Goal: Use online tool/utility: Utilize a website feature to perform a specific function

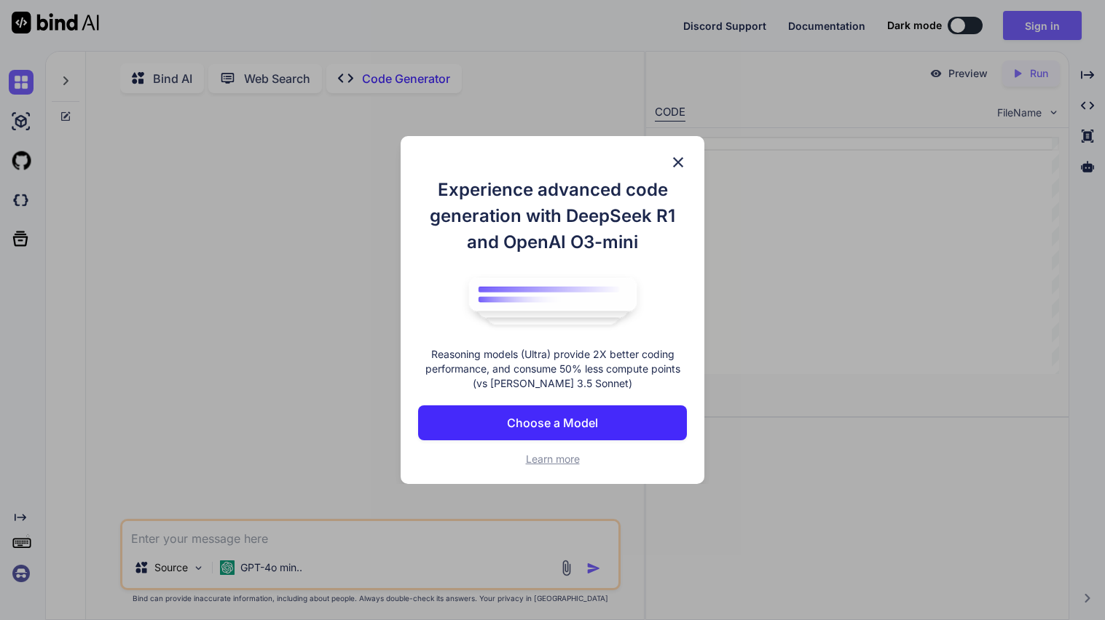
click at [682, 159] on img at bounding box center [677, 162] width 17 height 17
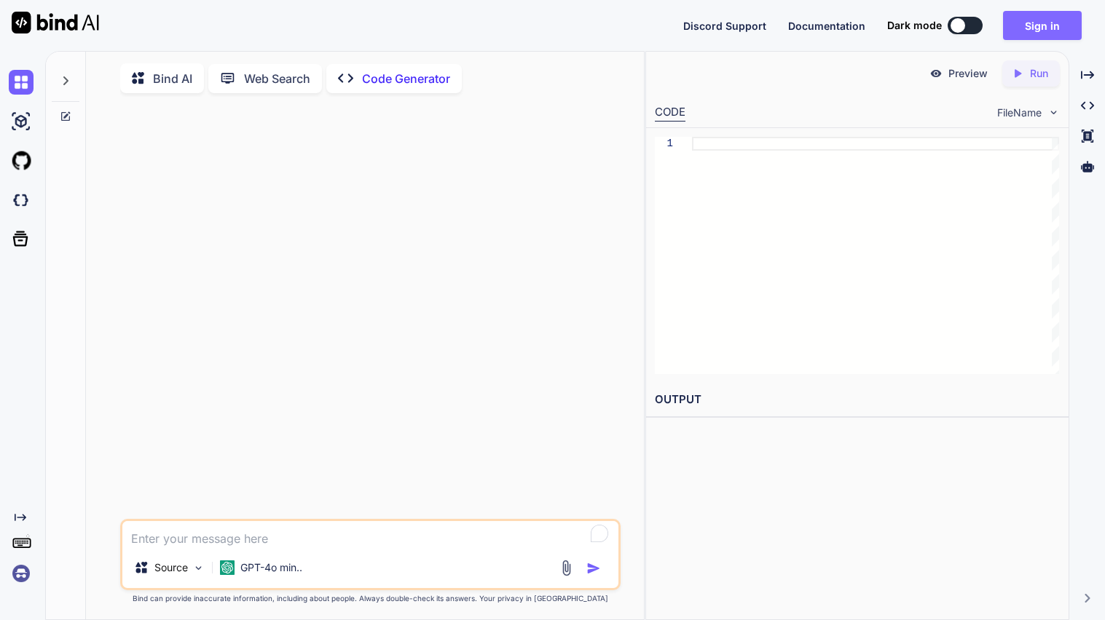
type textarea "x"
click at [1034, 29] on button "Sign in" at bounding box center [1042, 25] width 79 height 29
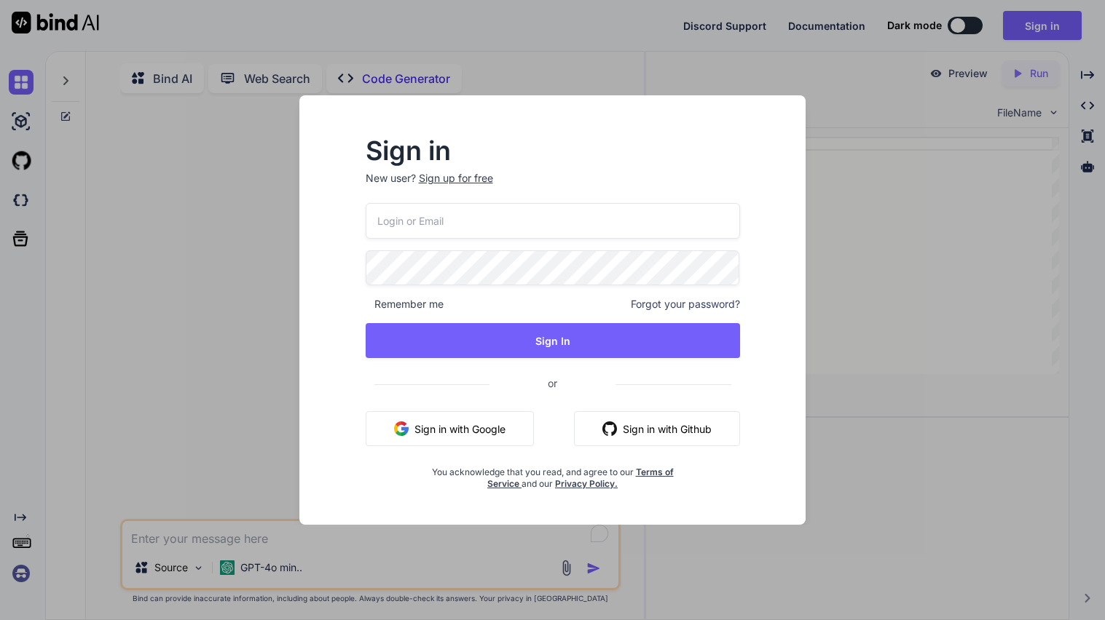
type input "[EMAIL_ADDRESS][DOMAIN_NAME]"
click at [451, 215] on input "[EMAIL_ADDRESS][DOMAIN_NAME]" at bounding box center [553, 221] width 374 height 36
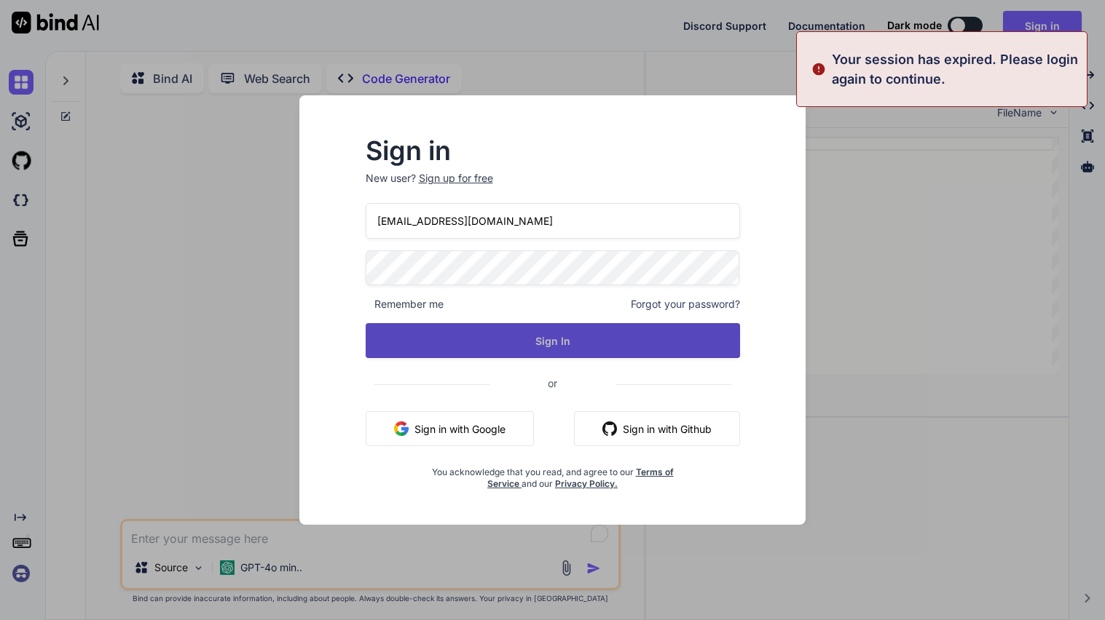
click at [389, 348] on button "Sign In" at bounding box center [553, 340] width 374 height 35
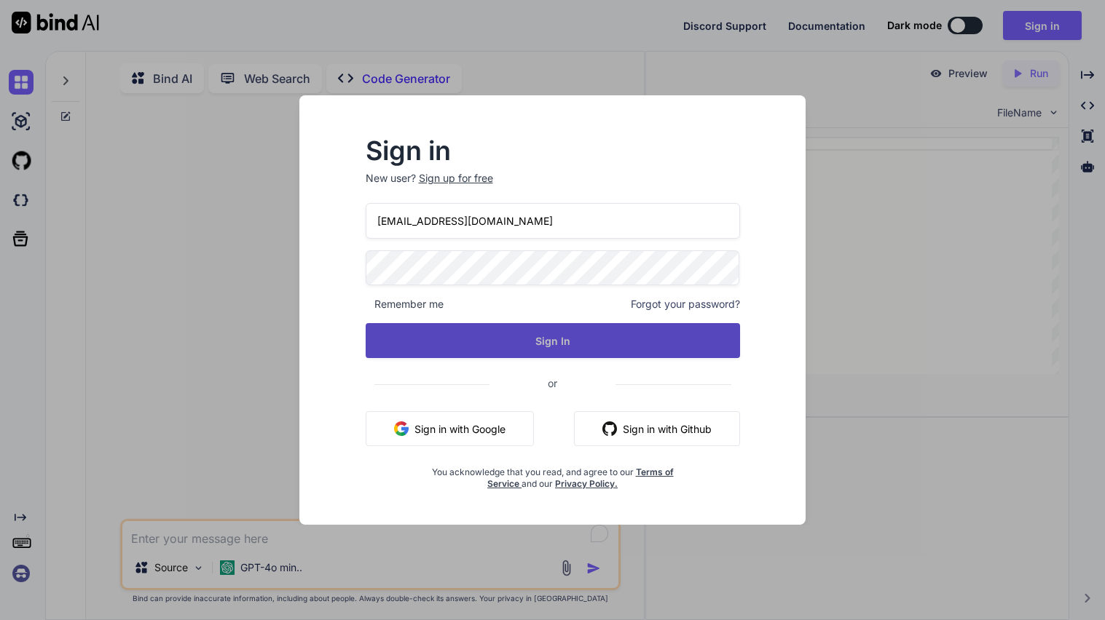
click at [596, 345] on button "Sign In" at bounding box center [553, 340] width 374 height 35
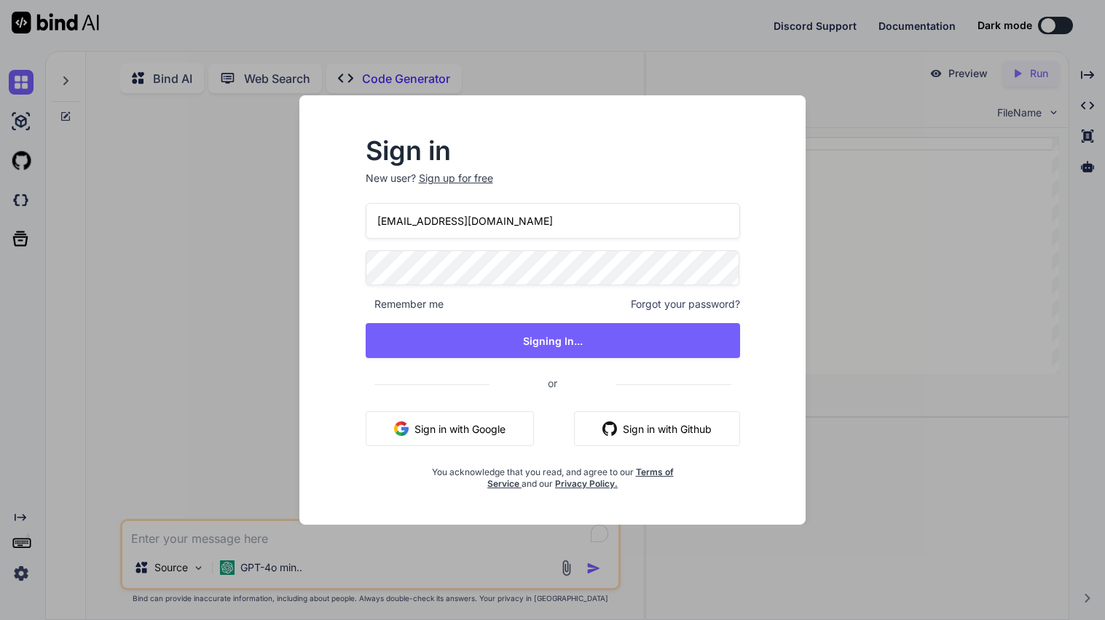
type textarea "x"
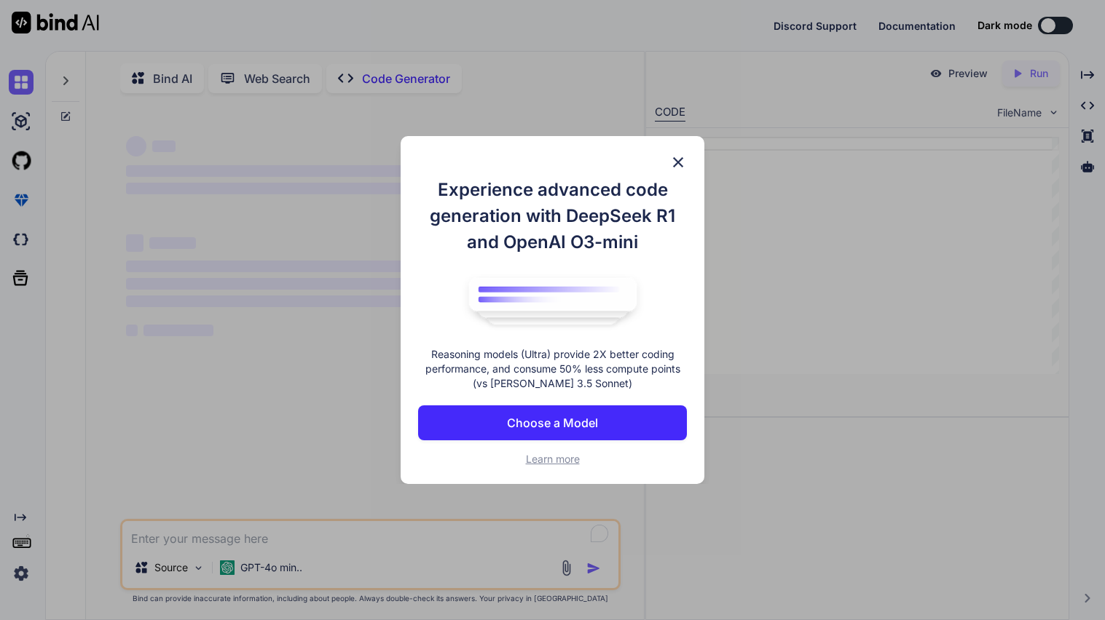
click at [676, 162] on img at bounding box center [677, 162] width 17 height 17
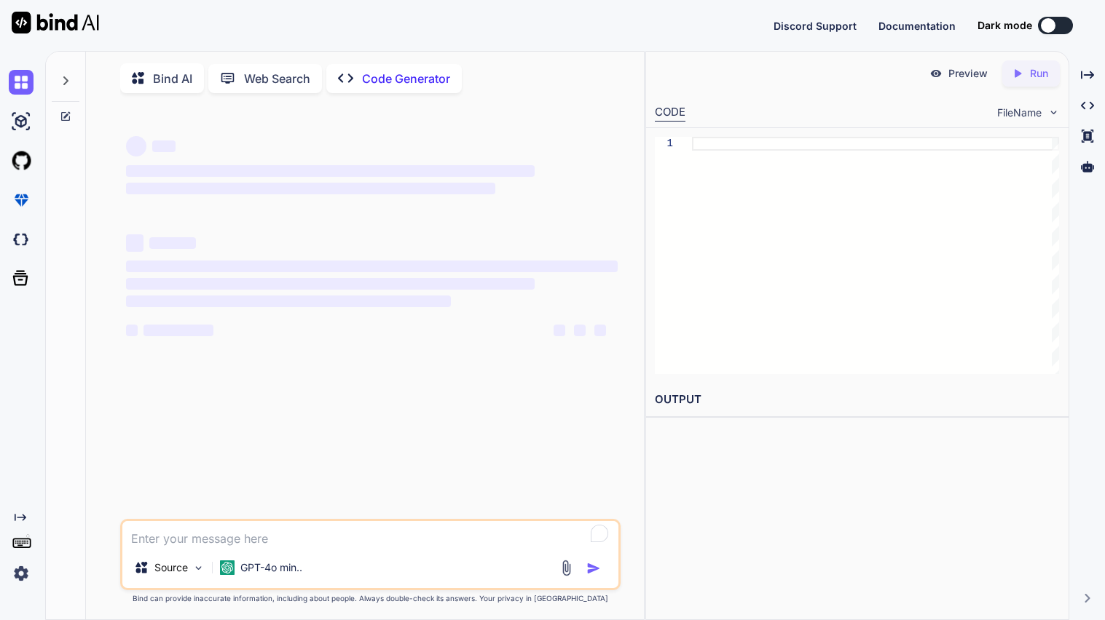
click at [218, 540] on textarea "To enrich screen reader interactions, please activate Accessibility in Grammarl…" at bounding box center [370, 534] width 496 height 26
type textarea "u"
type textarea "x"
type textarea "us"
type textarea "x"
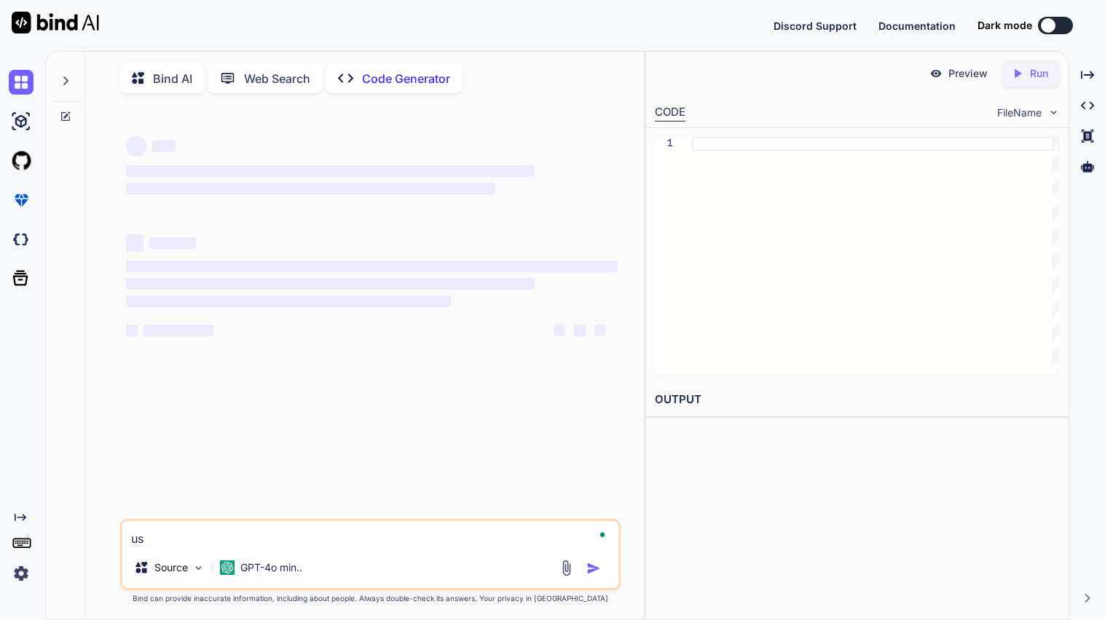
type textarea "use"
type textarea "x"
type textarea "use"
type textarea "x"
type textarea "use t"
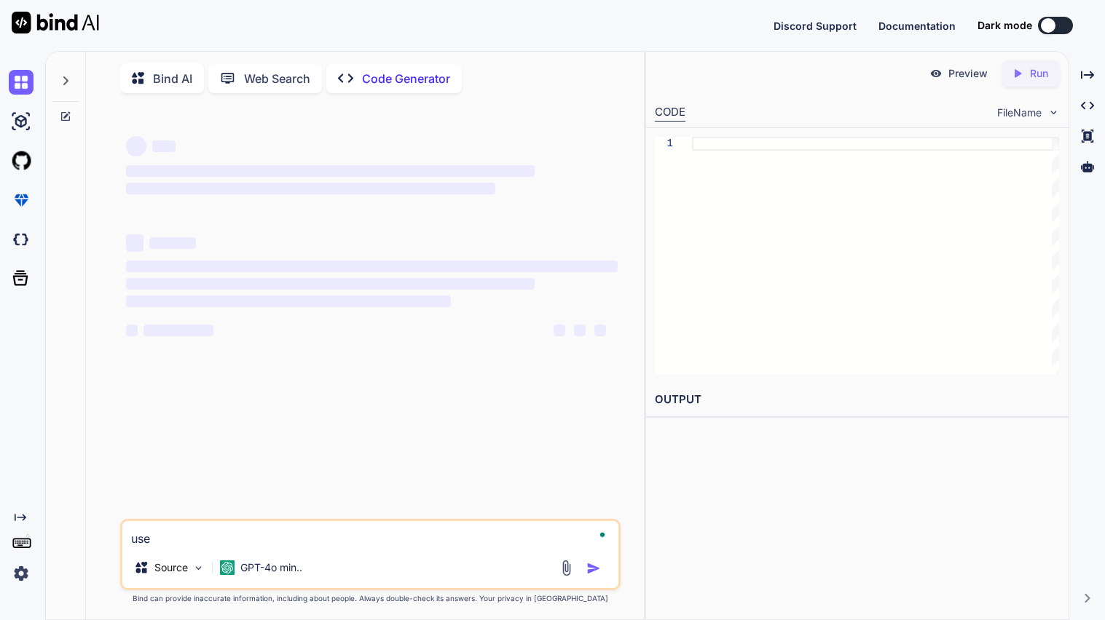
type textarea "x"
type textarea "use th"
type textarea "x"
type textarea "use thi"
type textarea "x"
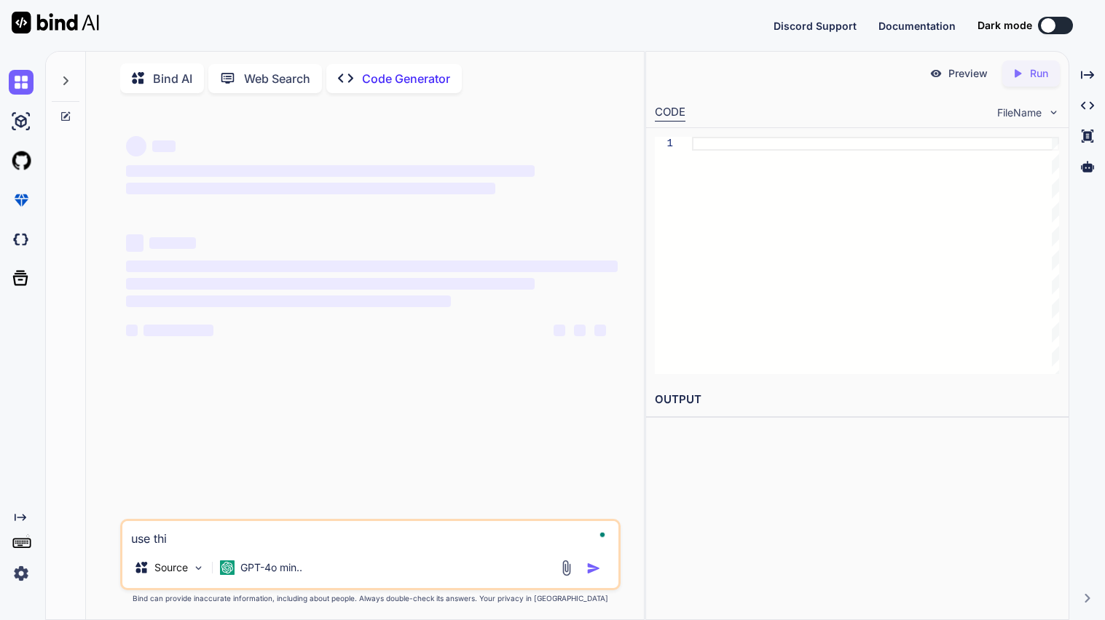
type textarea "use this"
type textarea "x"
type textarea "use this"
type textarea "x"
type textarea "use this p"
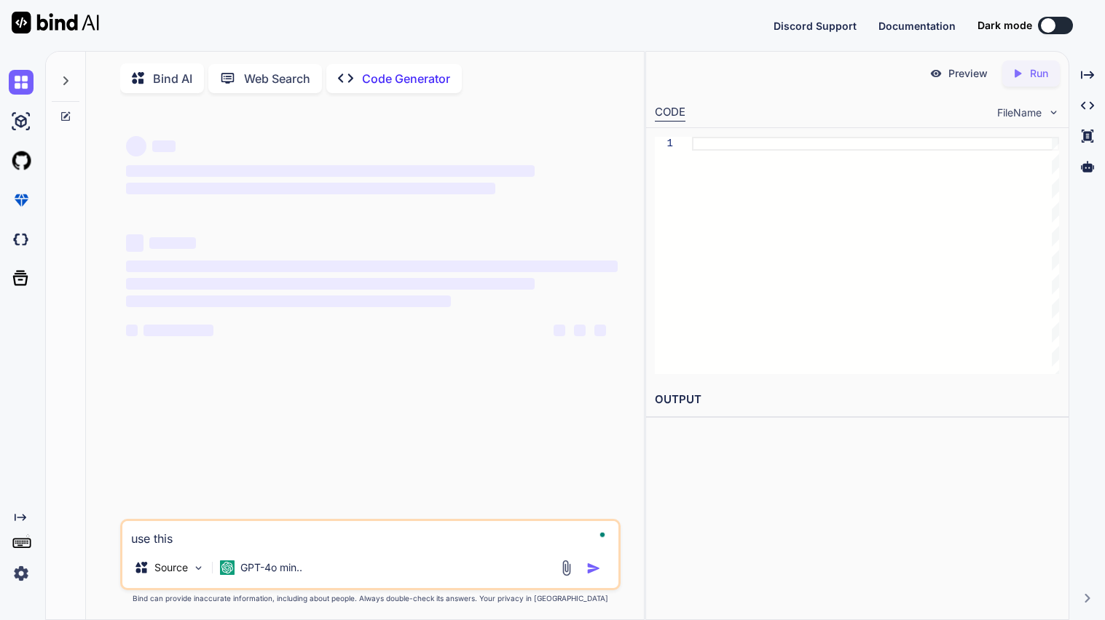
type textarea "x"
type textarea "use this pr"
type textarea "x"
type textarea "use this pro"
type textarea "x"
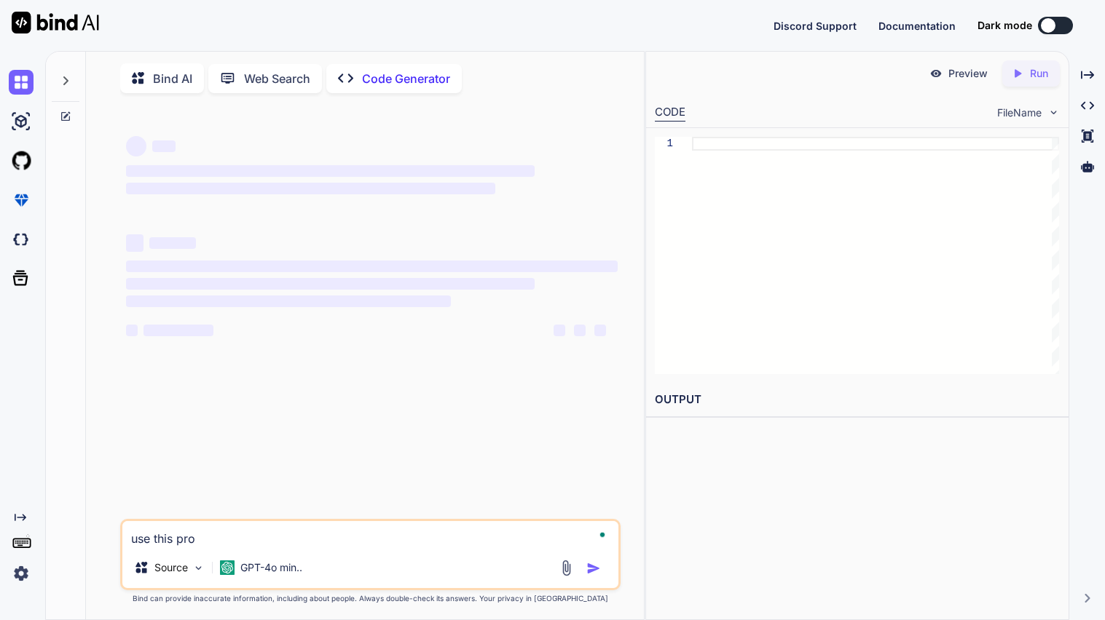
type textarea "use this prom"
type textarea "x"
type textarea "use this promt"
type textarea "x"
type textarea "use this promt"
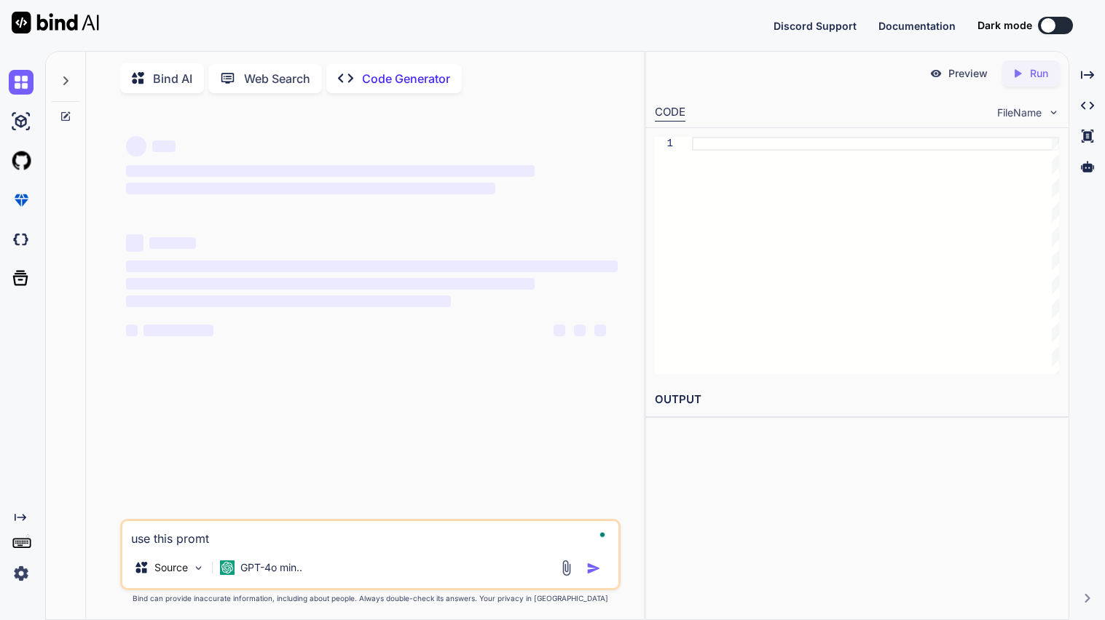
type textarea "x"
type textarea "use this promt"
type textarea "x"
paste textarea "Adapted Reading Passage The Intolerable Acts Following the Boston Tea Party in …"
type textarea "use this promt Adapted Reading Passage The Intolerable Acts Following the Bosto…"
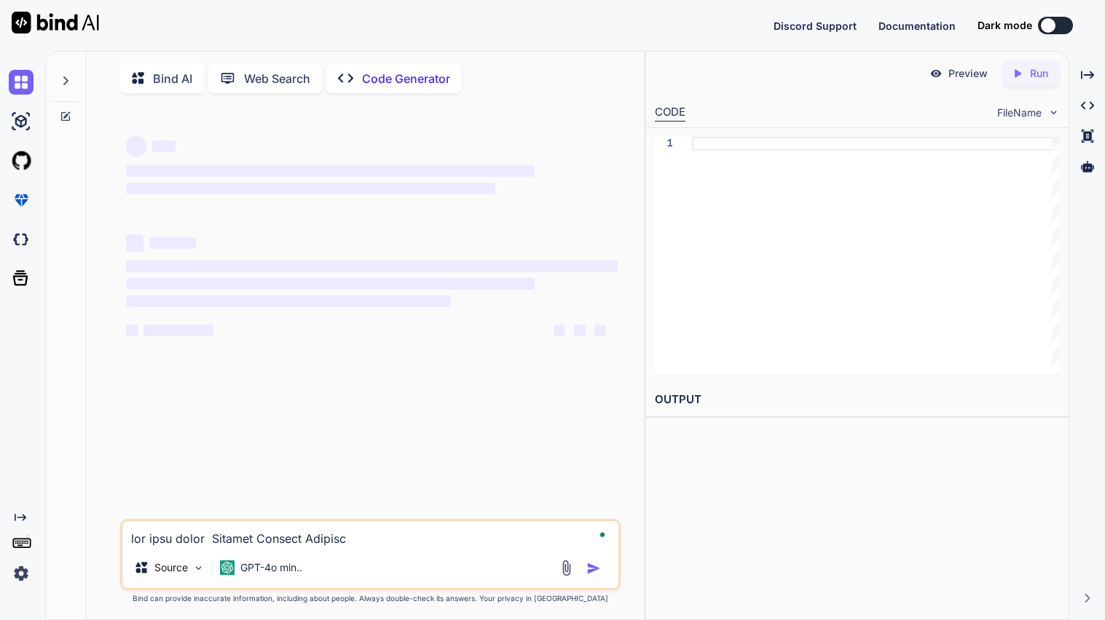
type textarea "x"
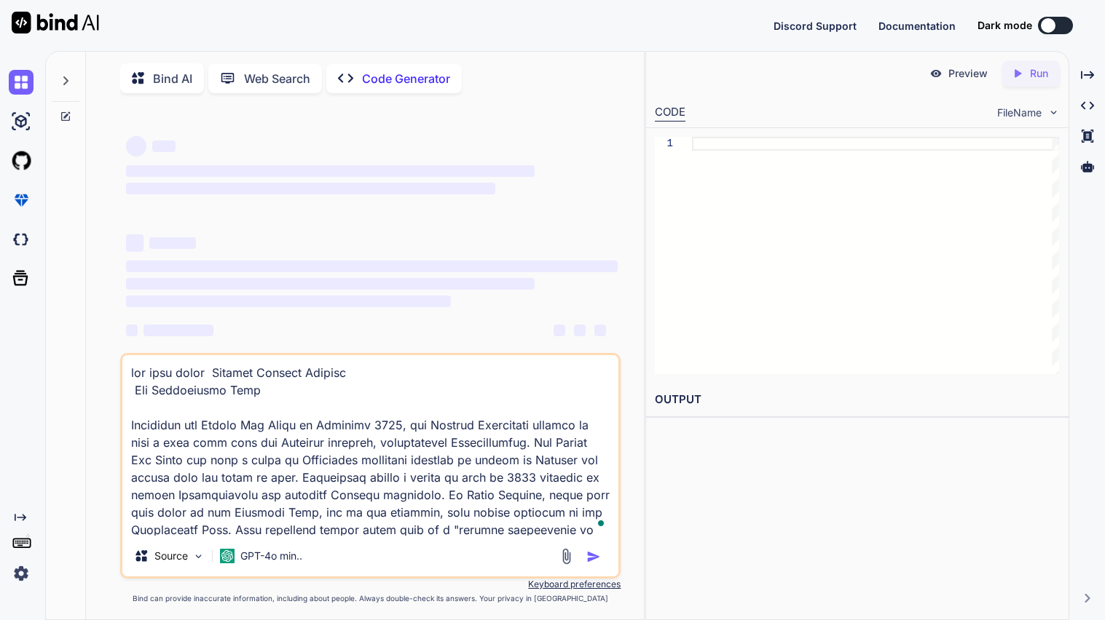
scroll to position [1766, 0]
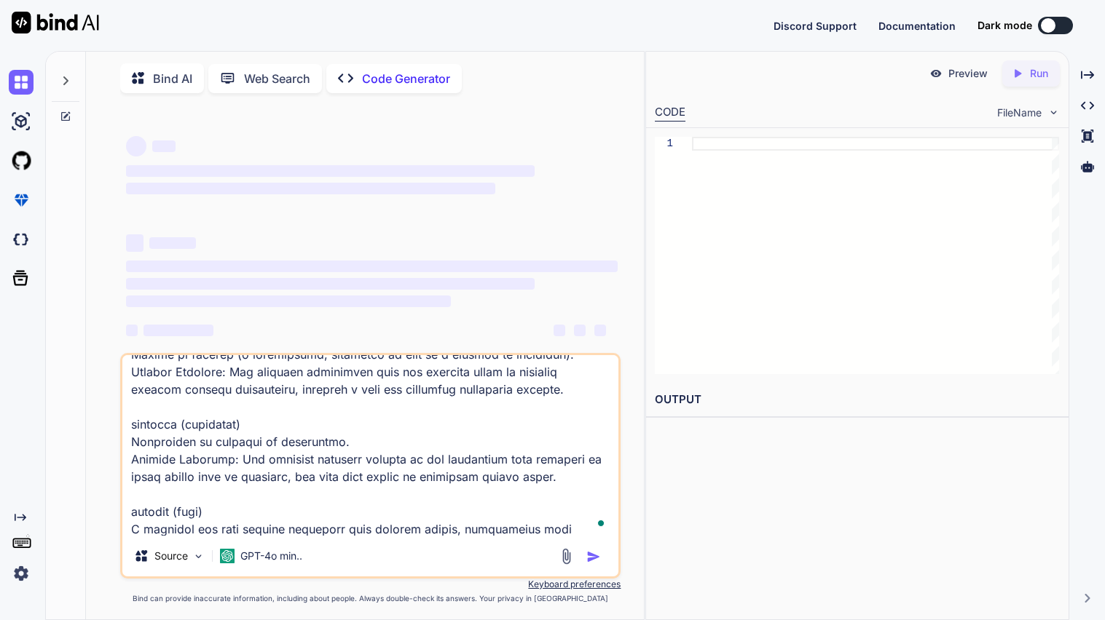
type textarea "use this promt Adapted Reading Passage The Intolerable Acts Following the Bosto…"
type textarea "x"
type textarea "use this promt Adapted Reading Passage The Intolerable Acts Following the Bosto…"
type textarea "x"
type textarea "use this promt Adapted Reading Passage The Intolerable Acts Following the Bosto…"
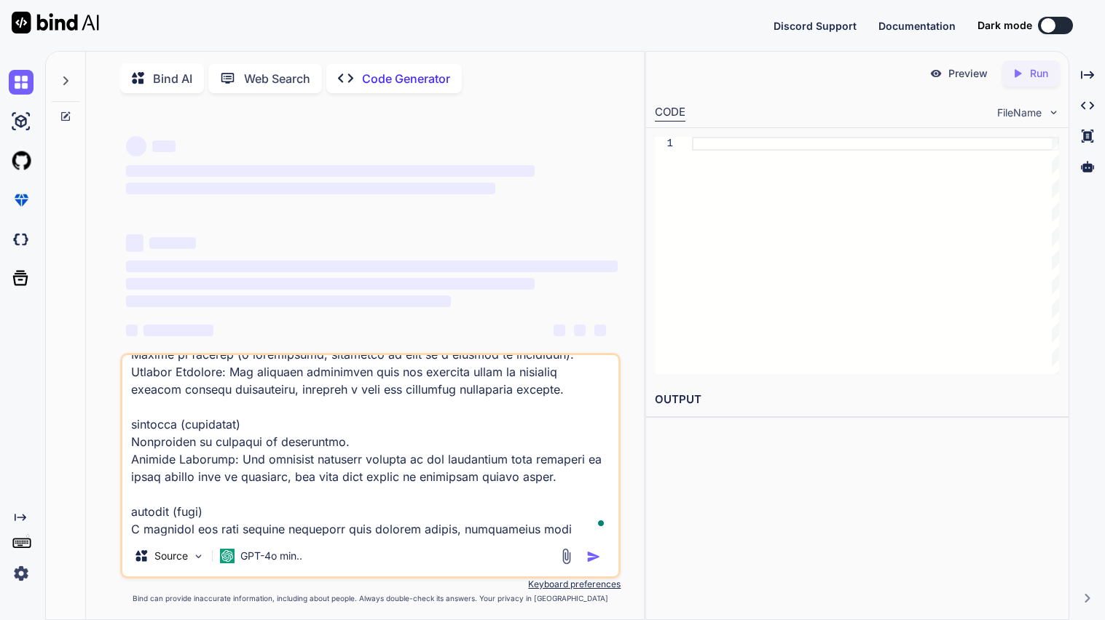
type textarea "x"
type textarea "use this promt Adapted Reading Passage The Intolerable Acts Following the Bosto…"
type textarea "x"
type textarea "use this promt Adapted Reading Passage The Intolerable Acts Following the Bosto…"
type textarea "x"
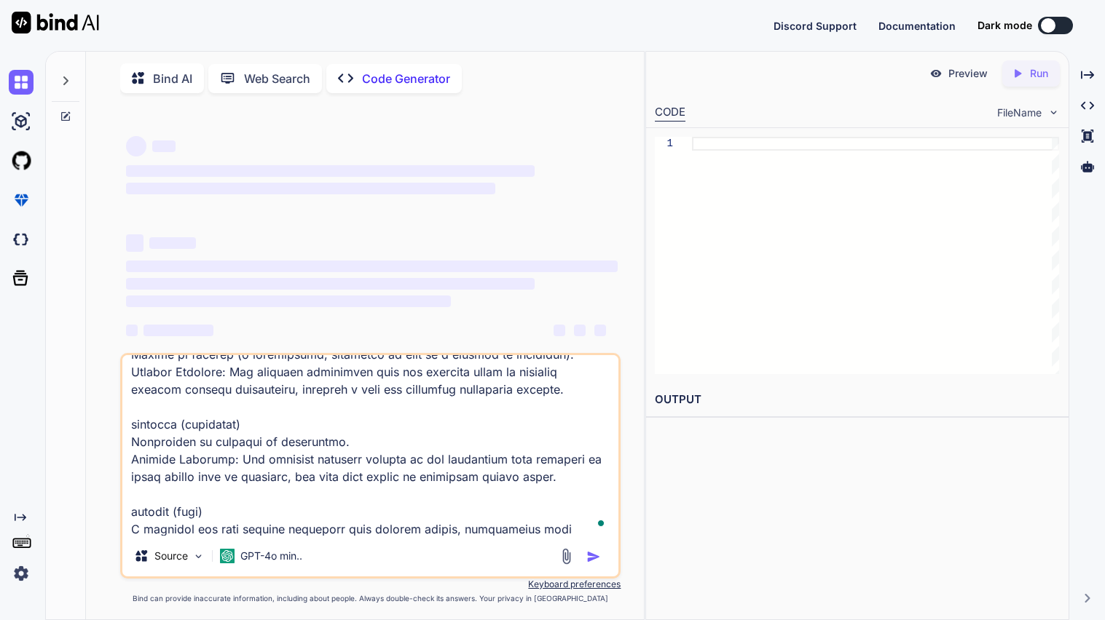
type textarea "use this promt Adapted Reading Passage The Intolerable Acts Following the Bosto…"
type textarea "x"
type textarea "use this promt Adapted Reading Passage The Intolerable Acts Following the Bosto…"
type textarea "x"
type textarea "use this promt Adapted Reading Passage The Intolerable Acts Following the Bosto…"
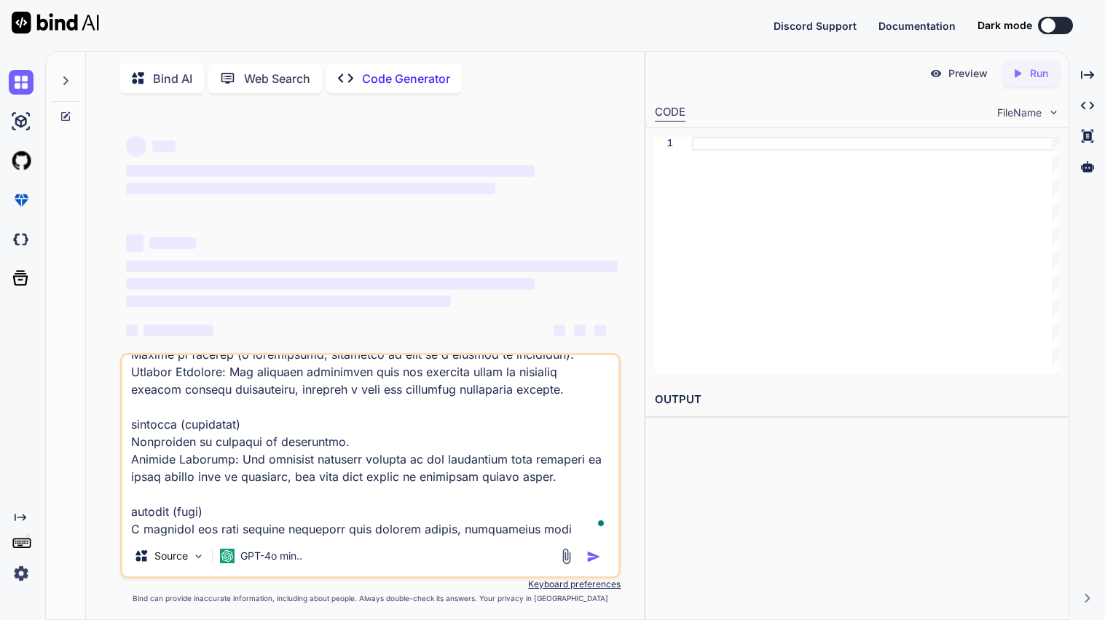
type textarea "x"
type textarea "use this promt Adapted Reading Passage The Intolerable Acts Following the Bosto…"
type textarea "x"
type textarea "use this promt Adapted Reading Passage The Intolerable Acts Following the Bosto…"
type textarea "x"
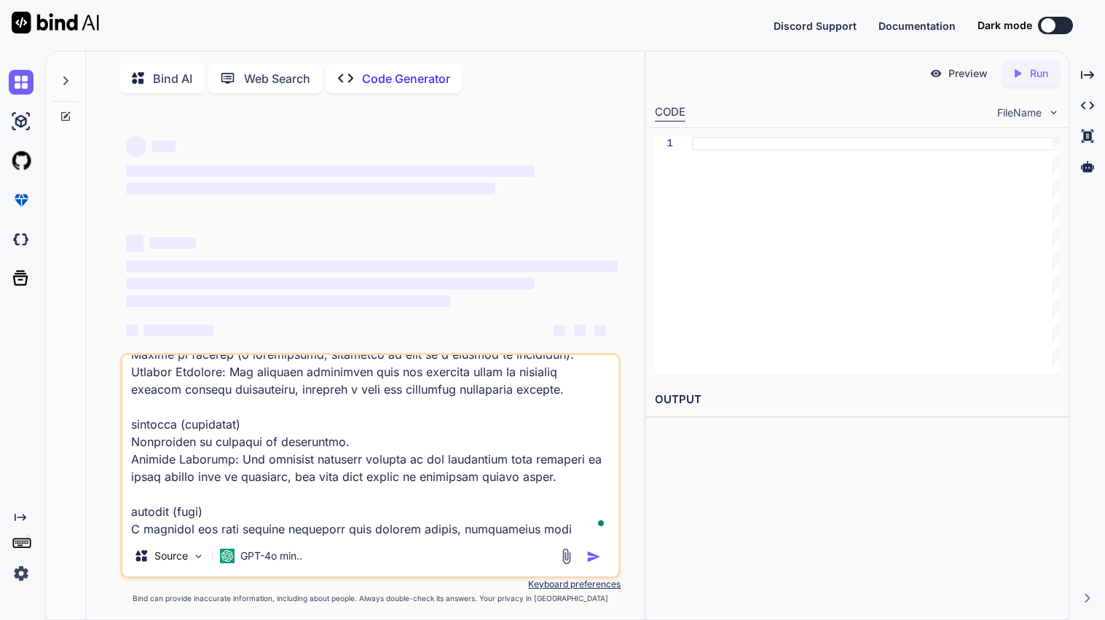
type textarea "use this promt Adapted Reading Passage The Intolerable Acts Following the Bosto…"
type textarea "x"
type textarea "use this promt Adapted Reading Passage The Intolerable Acts Following the Bosto…"
type textarea "x"
type textarea "use this promt Adapted Reading Passage The Intolerable Acts Following the Bosto…"
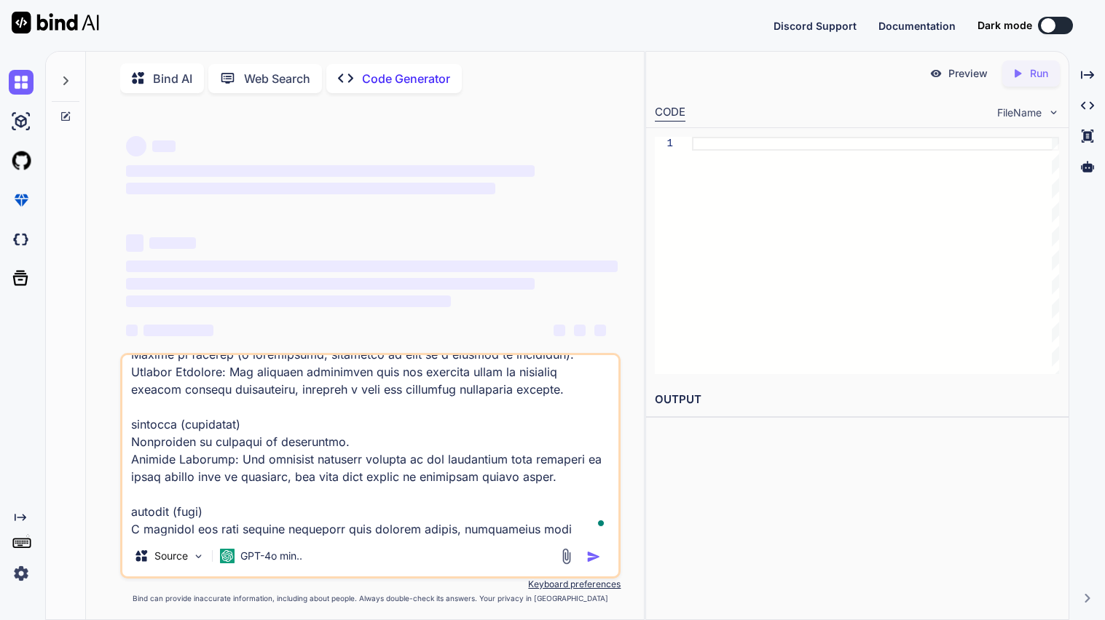
type textarea "x"
type textarea "use this promt Adapted Reading Passage The Intolerable Acts Following the Bosto…"
type textarea "x"
type textarea "use this promt Adapted Reading Passage The Intolerable Acts Following the Bosto…"
type textarea "x"
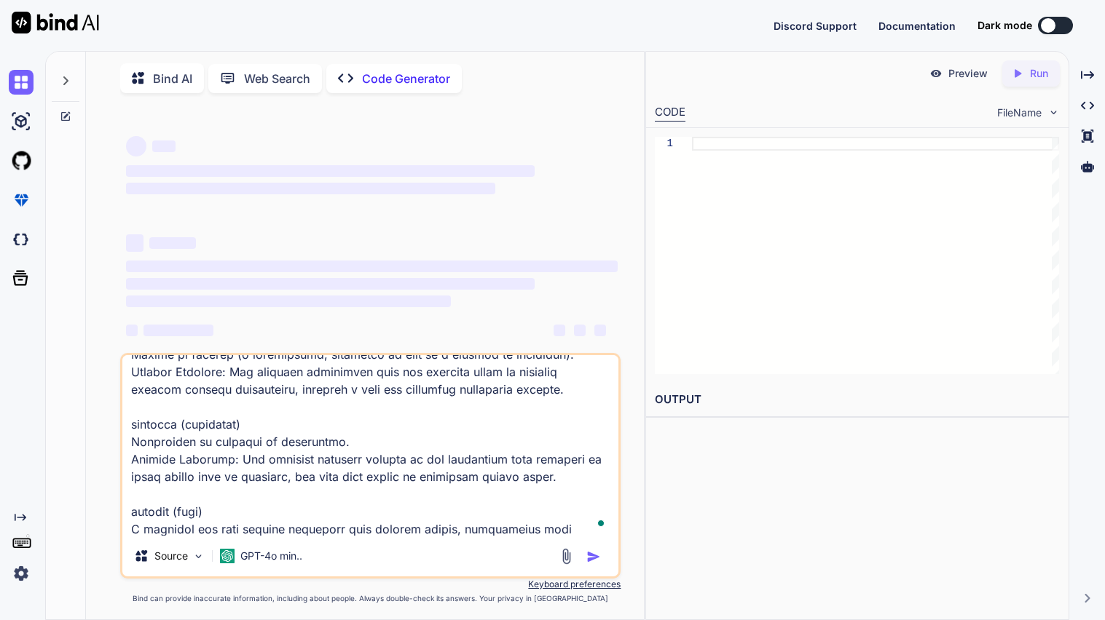
type textarea "use this promt Adapted Reading Passage The Intolerable Acts Following the Bosto…"
type textarea "x"
type textarea "use this promt Adapted Reading Passage The Intolerable Acts Following the Bosto…"
type textarea "x"
type textarea "use this promt Adapted Reading Passage The Intolerable Acts Following the Bosto…"
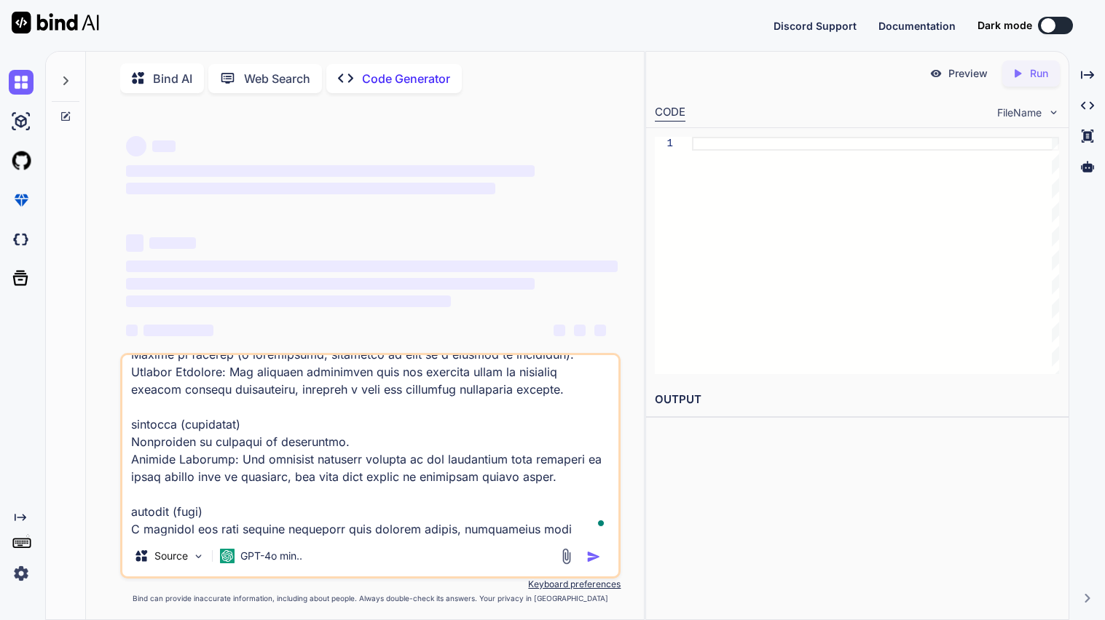
type textarea "x"
type textarea "use this promt Adapted Reading Passage The Intolerable Acts Following the Bosto…"
type textarea "x"
type textarea "use this promt Adapted Reading Passage The Intolerable Acts Following the Bosto…"
type textarea "x"
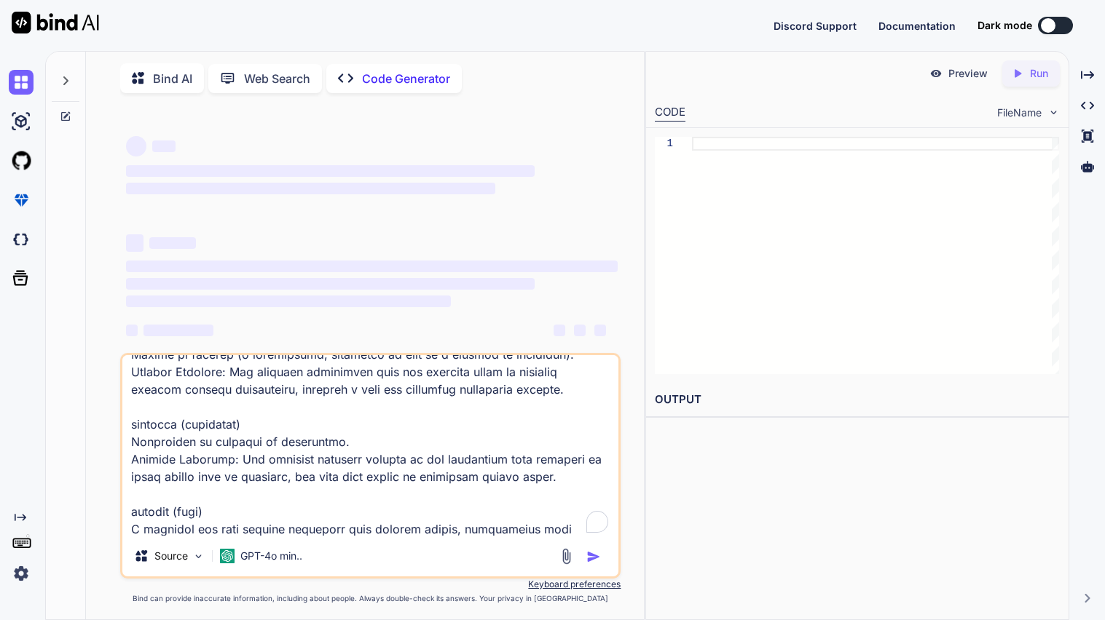
type textarea "use this promt Adapted Reading Passage The Intolerable Acts Following the Bosto…"
type textarea "x"
type textarea "use this promt Adapted Reading Passage The Intolerable Acts Following the Bosto…"
type textarea "x"
type textarea "use this promt Adapted Reading Passage The Intolerable Acts Following the Bosto…"
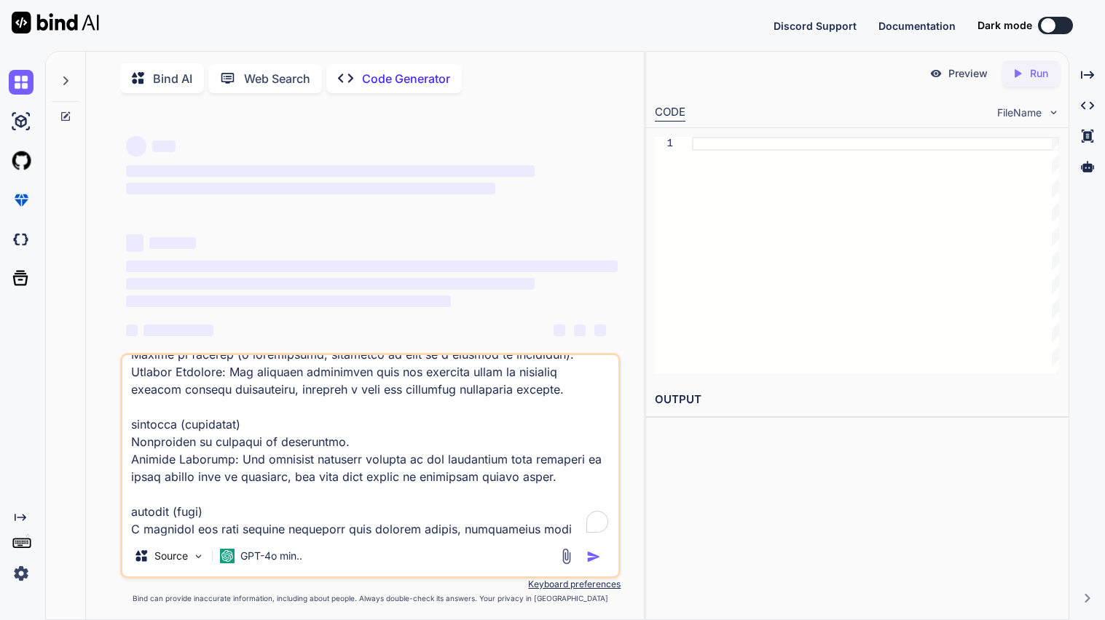
type textarea "x"
type textarea "use this promt Adapted Reading Passage The Intolerable Acts Following the Bosto…"
type textarea "x"
type textarea "use this promt Adapted Reading Passage The Intolerable Acts Following the Bosto…"
type textarea "x"
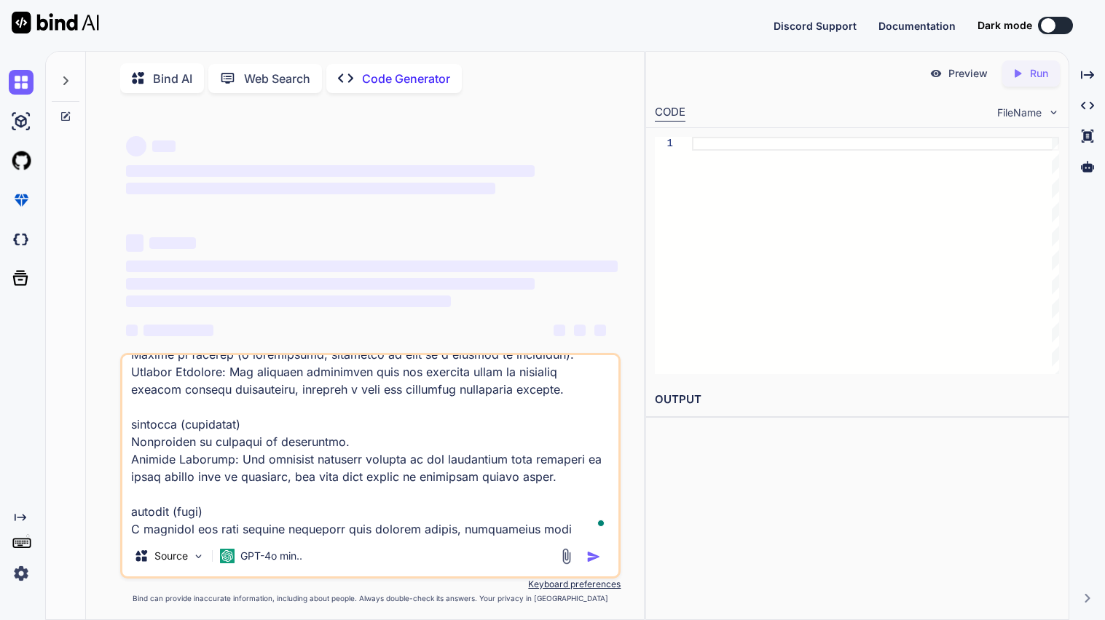
type textarea "use this promt Adapted Reading Passage The Intolerable Acts Following the Bosto…"
type textarea "x"
type textarea "use this promt Adapted Reading Passage The Intolerable Acts Following the Bosto…"
type textarea "x"
type textarea "use this promt Adapted Reading Passage The Intolerable Acts Following the Bosto…"
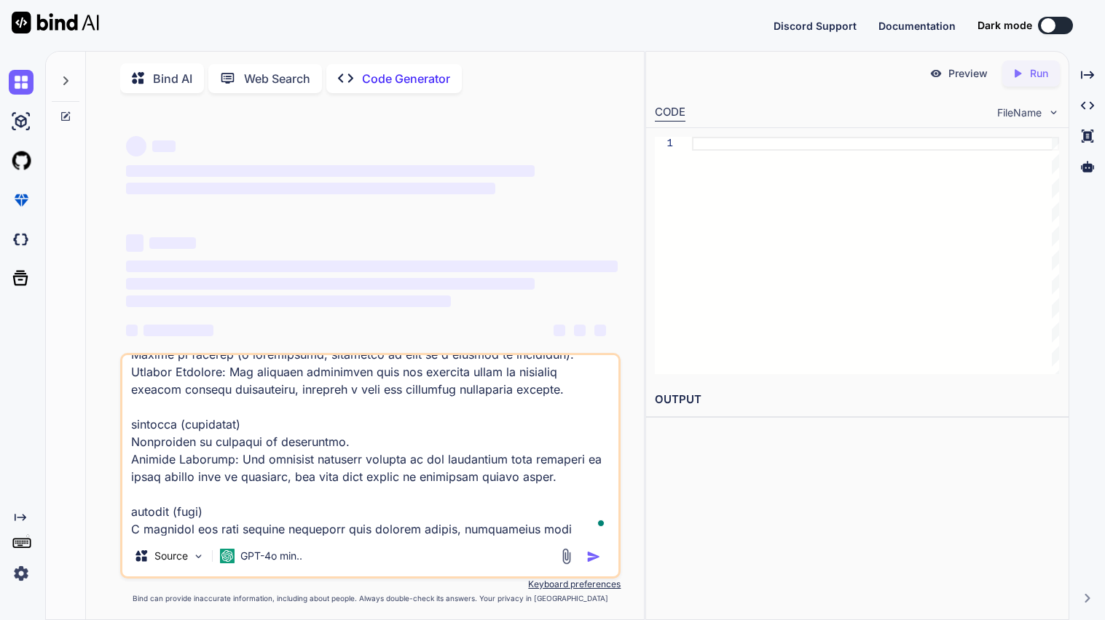
type textarea "x"
type textarea "use this promt Adapted Reading Passage The Intolerable Acts Following the Bosto…"
type textarea "x"
type textarea "use this promt Adapted Reading Passage The Intolerable Acts Following the Bosto…"
type textarea "x"
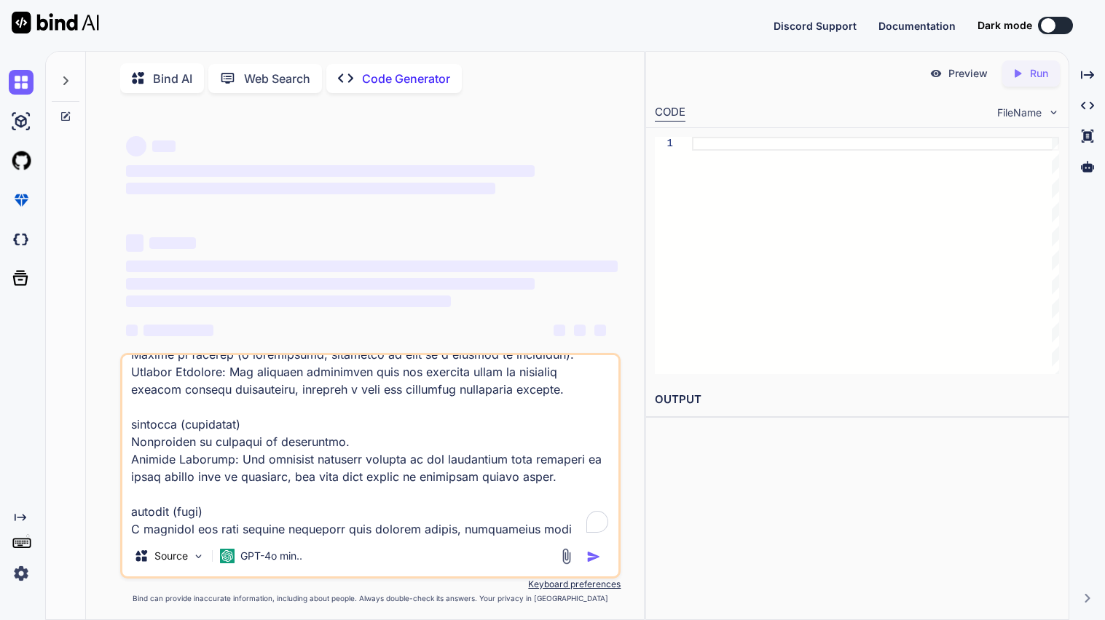
type textarea "use this promt Adapted Reading Passage The Intolerable Acts Following the Bosto…"
type textarea "x"
paste textarea "Which of the following was NOT one of the Intolerable Acts? 1 point The Stamp A…"
type textarea "use this promt Adapted Reading Passage The Intolerable Acts Following the Bosto…"
type textarea "x"
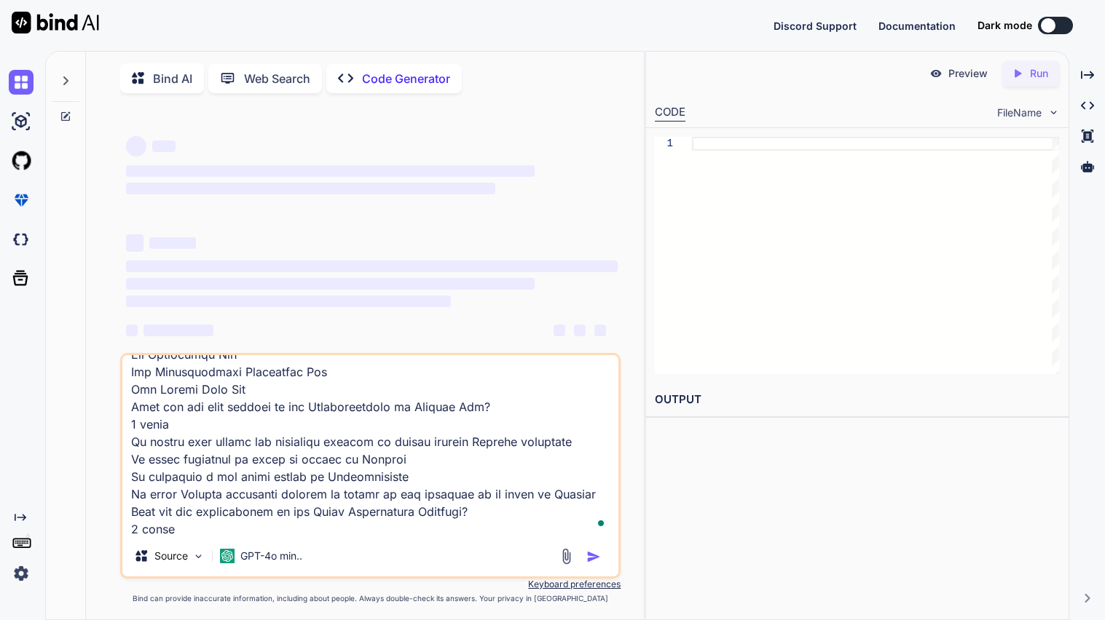
scroll to position [2080, 0]
click at [422, 399] on textarea "To enrich screen reader interactions, please activate Accessibility in Grammarl…" at bounding box center [370, 445] width 496 height 181
type textarea "use this promt Adapted Reading Passage The Intolerable Acts Following the Bosto…"
click at [178, 86] on p "Bind AI" at bounding box center [172, 78] width 39 height 17
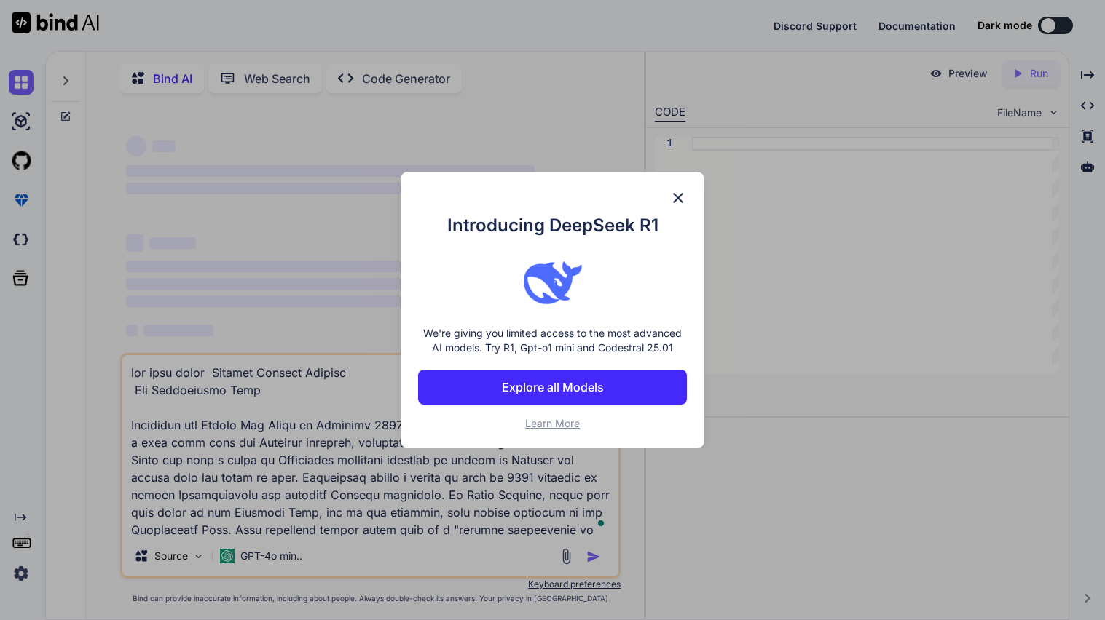
click at [683, 197] on img at bounding box center [677, 197] width 17 height 17
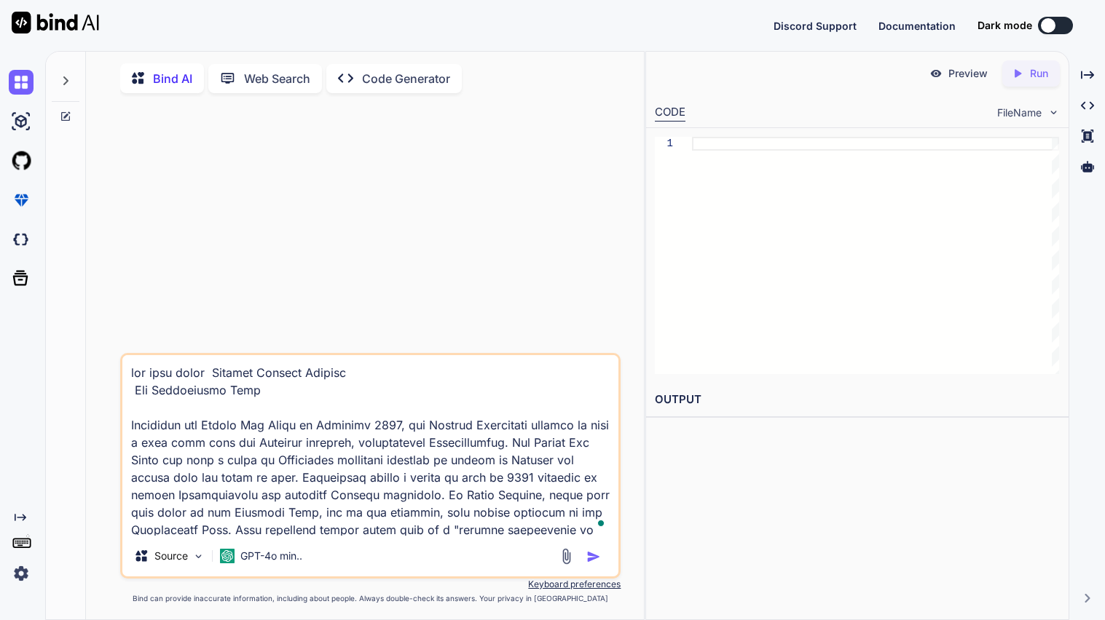
click at [477, 526] on textarea "To enrich screen reader interactions, please activate Accessibility in Grammarl…" at bounding box center [370, 445] width 496 height 181
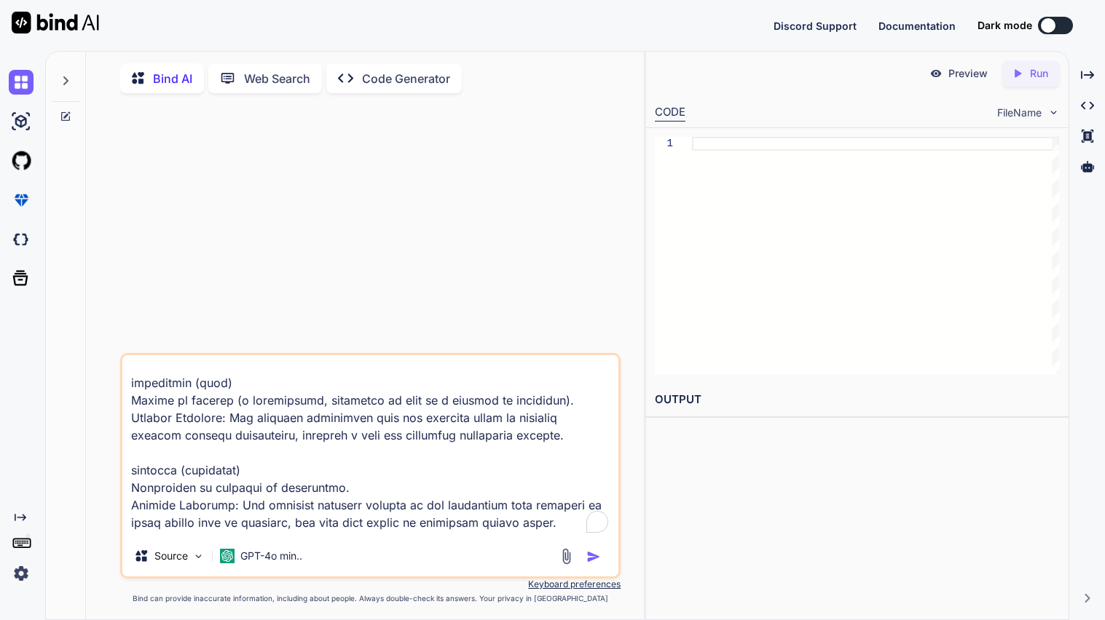
scroll to position [1670, 0]
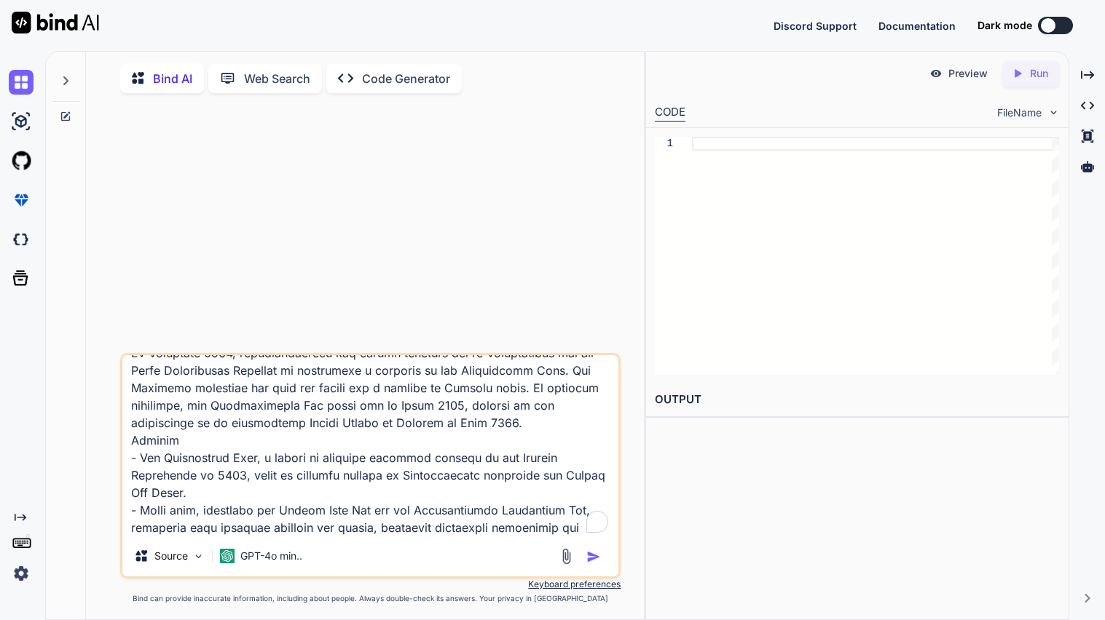
click at [395, 430] on textarea "To enrich screen reader interactions, please activate Accessibility in Grammarl…" at bounding box center [370, 445] width 496 height 181
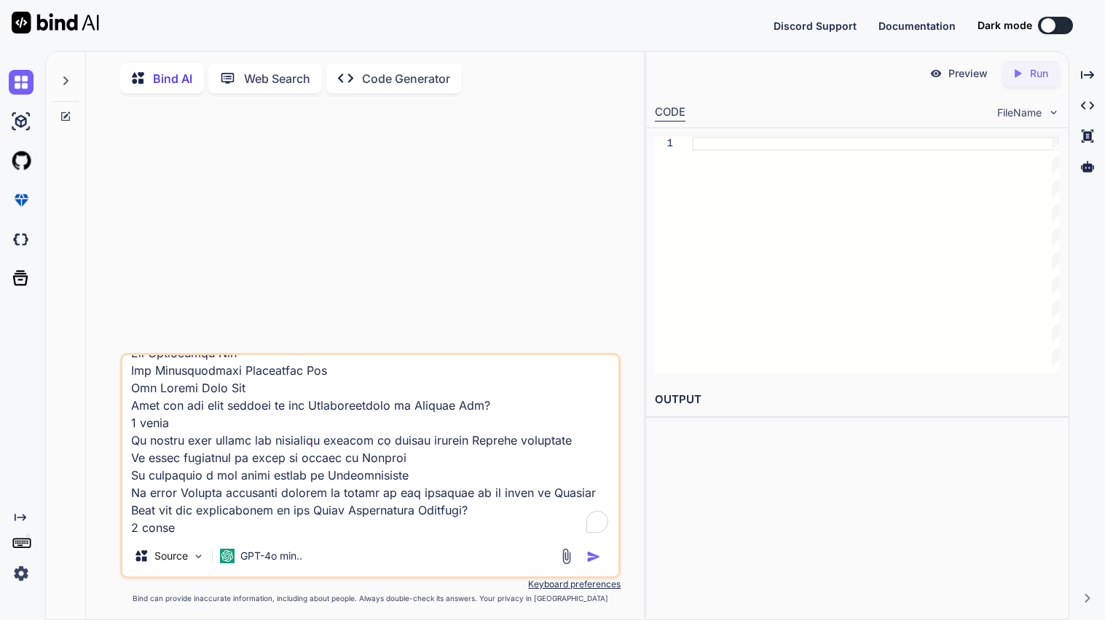
drag, startPoint x: 461, startPoint y: 414, endPoint x: 443, endPoint y: 590, distance: 177.2
click at [443, 590] on div "Source GPT-4o min.. Created with Bind Always check its answers. Privacy in Bind…" at bounding box center [370, 478] width 500 height 251
type textarea "x"
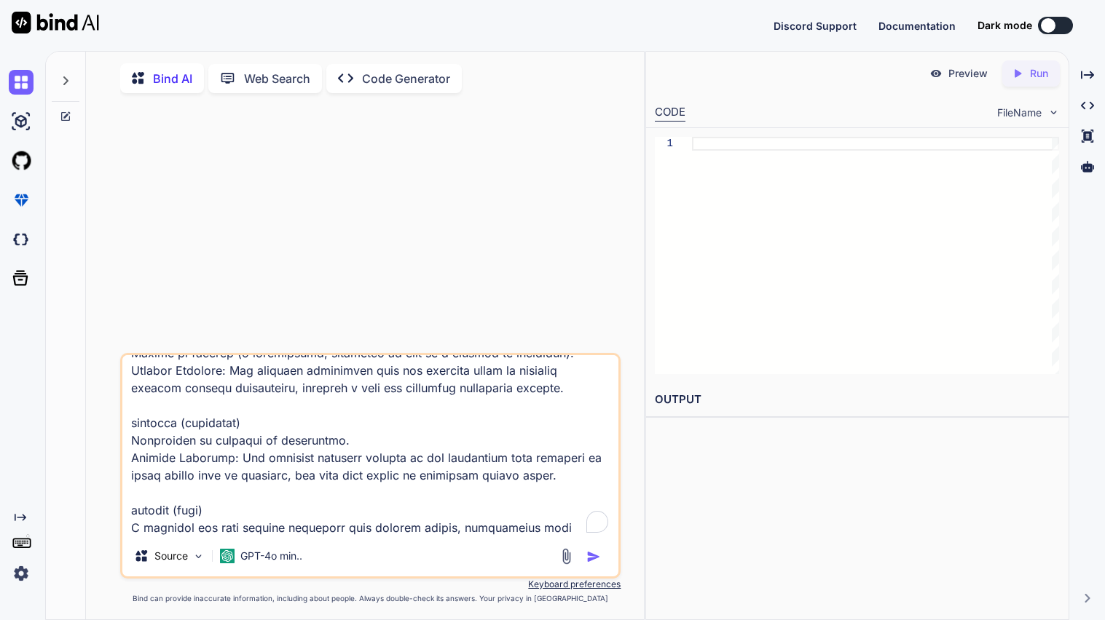
type textarea "use this promt Adapted Reading Passage The Intolerable Acts Following the Bosto…"
type textarea "x"
type textarea "use this promt Adapted Reading Passage The Intolerable Acts Following the Bosto…"
type textarea "x"
type textarea "use this promt Adapted Reading Passage The Intolerable Acts Following the Bosto…"
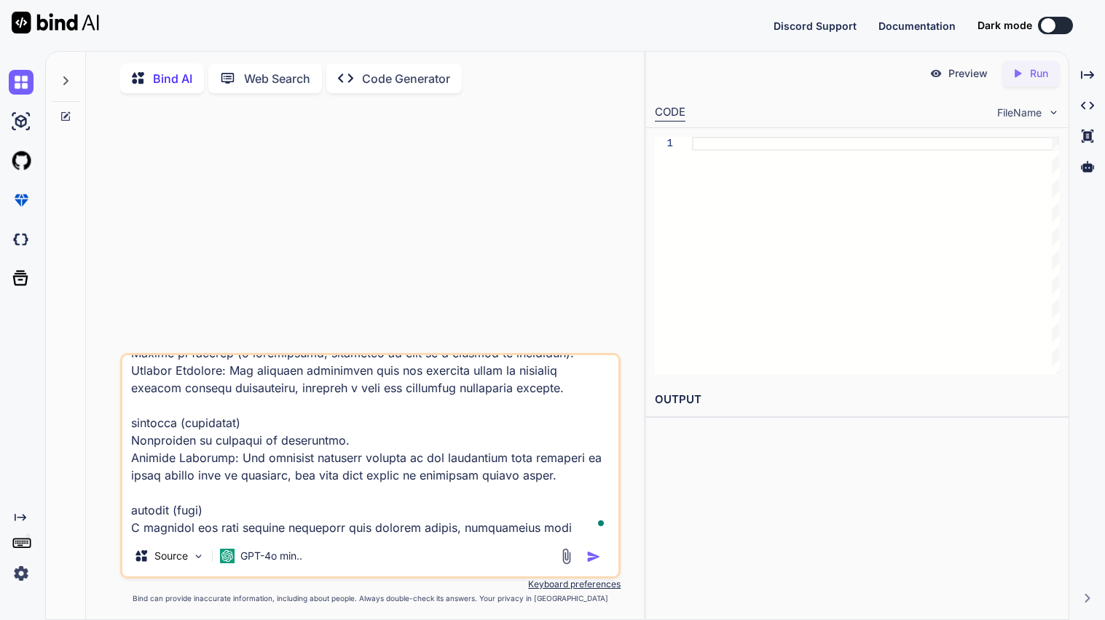
type textarea "x"
type textarea "use this promt Adapted Reading Passage The Intolerable Acts Following the Bosto…"
type textarea "x"
type textarea "use this promt Adapted Reading Passage The Intolerable Acts Following the Bosto…"
type textarea "x"
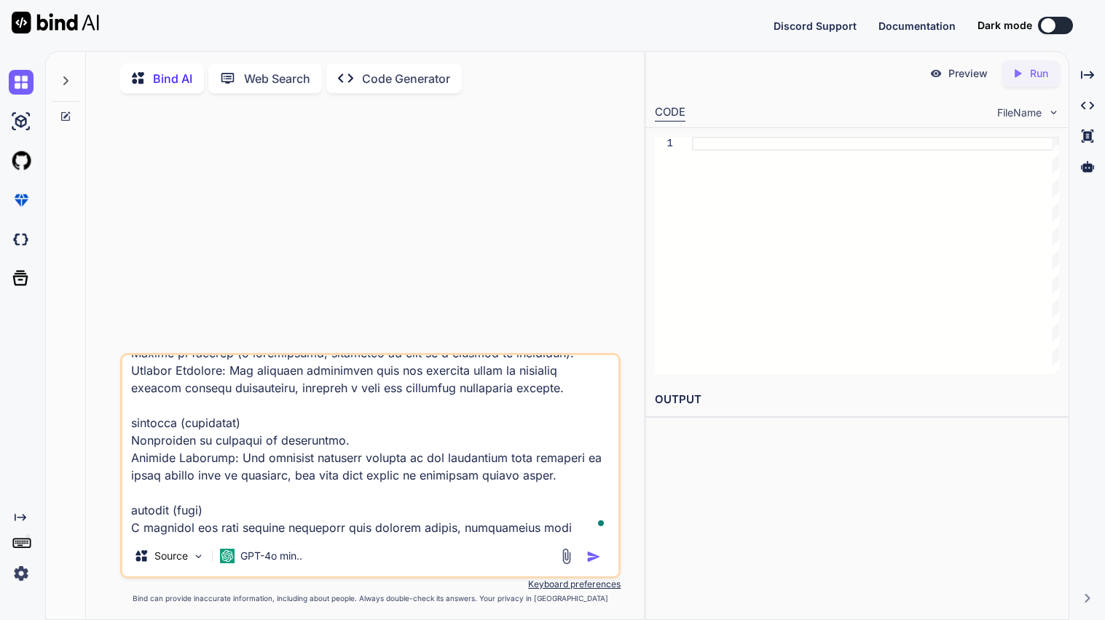
type textarea "use this promt Adapted Reading Passage The Intolerable Acts Following the Bosto…"
type textarea "x"
type textarea "use this promt Adapted Reading Passage The Intolerable Acts Following the Bosto…"
type textarea "x"
type textarea "use this promt Adapted Reading Passage The Intolerable Acts Following the Bosto…"
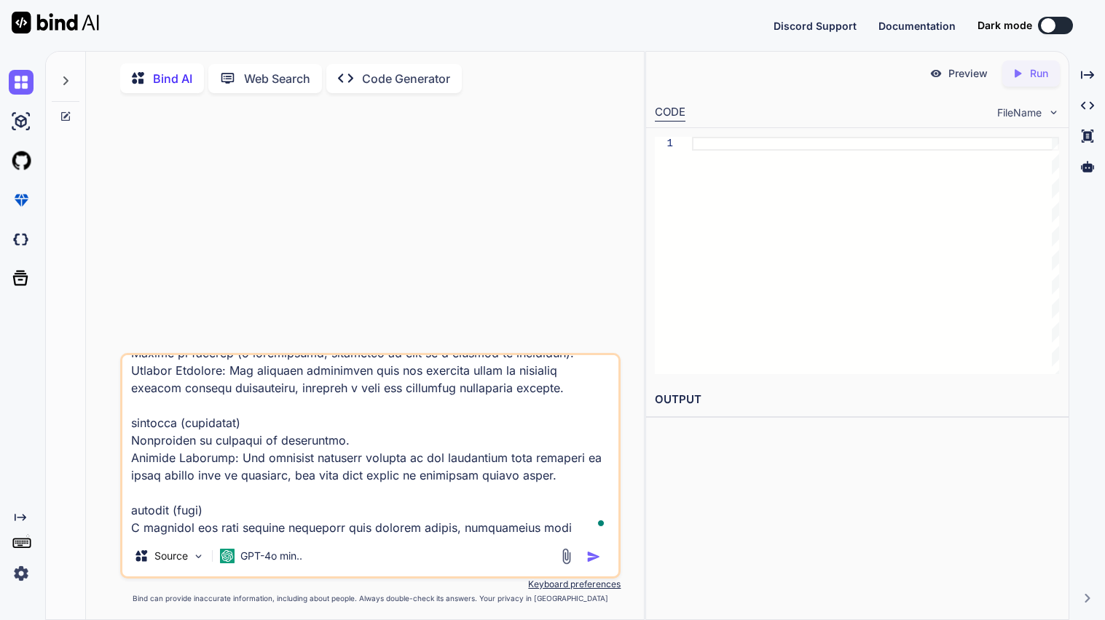
type textarea "x"
type textarea "use this promt Adapted Reading Passage The Intolerable Acts Following the Bosto…"
type textarea "x"
type textarea "use this promt Adapted Reading Passage The Intolerable Acts Following the Bosto…"
type textarea "x"
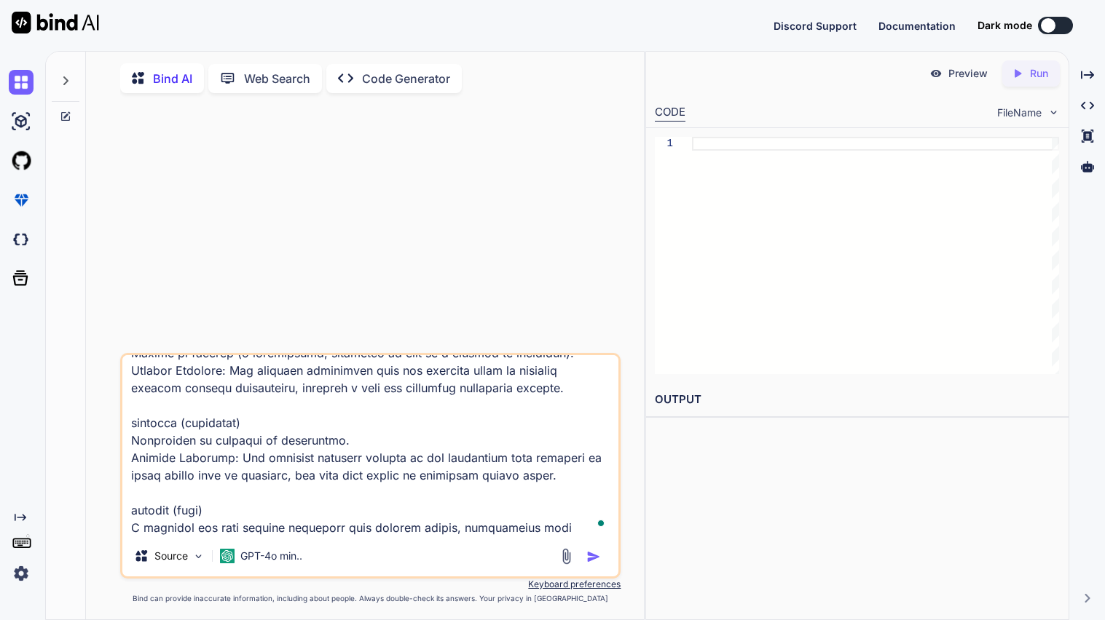
type textarea "use this promt Adapted Reading Passage The Intolerable Acts Following the Bosto…"
type textarea "x"
type textarea "use this promt Adapted Reading Passage The Intolerable Acts Following the Bosto…"
type textarea "x"
type textarea "use this promt Adapted Reading Passage The Intolerable Acts Following the Bosto…"
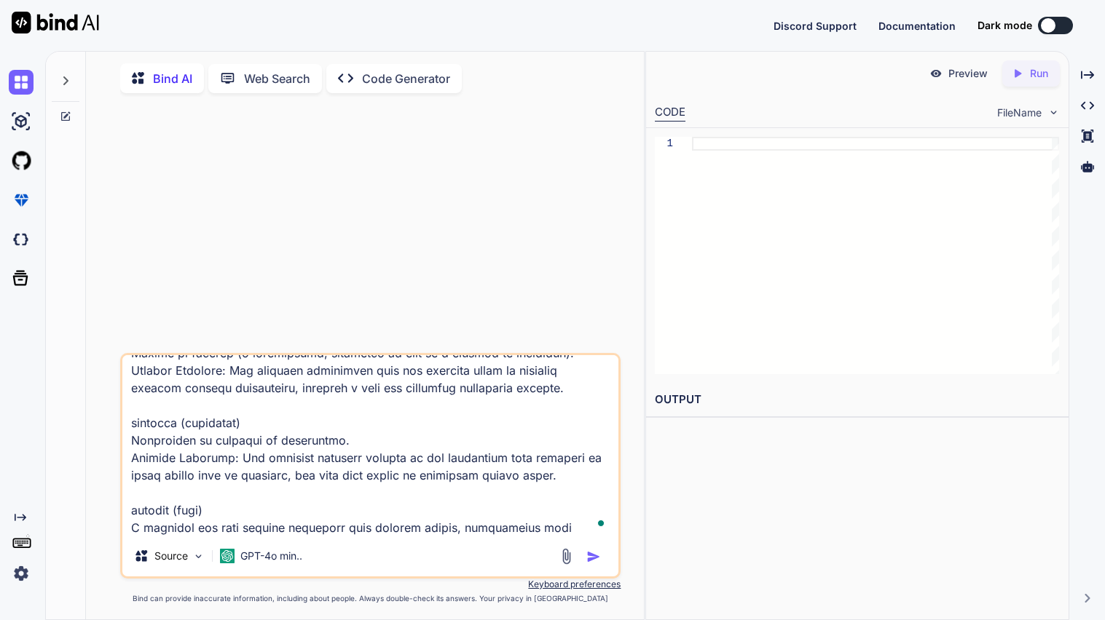
type textarea "x"
type textarea "use this promt Adapted Reading Passage The Intolerable Acts Following the Bosto…"
type textarea "x"
type textarea "use this promt Adapted Reading Passage The Intolerable Acts Following the Bosto…"
type textarea "x"
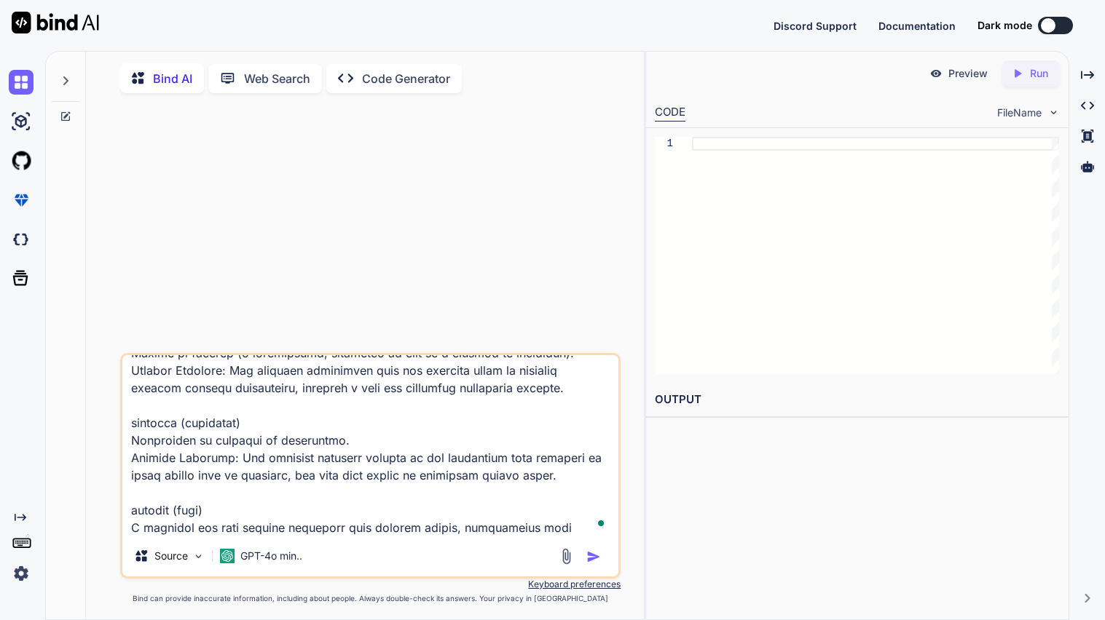
type textarea "use this promt Adapted Reading Passage The Intolerable Acts Following the Bosto…"
type textarea "x"
type textarea "use this promt Adapted Reading Passage The Intolerable Acts Following the Bosto…"
type textarea "x"
type textarea "use this promt Adapted Reading Passage The Intolerable Acts Following the Bosto…"
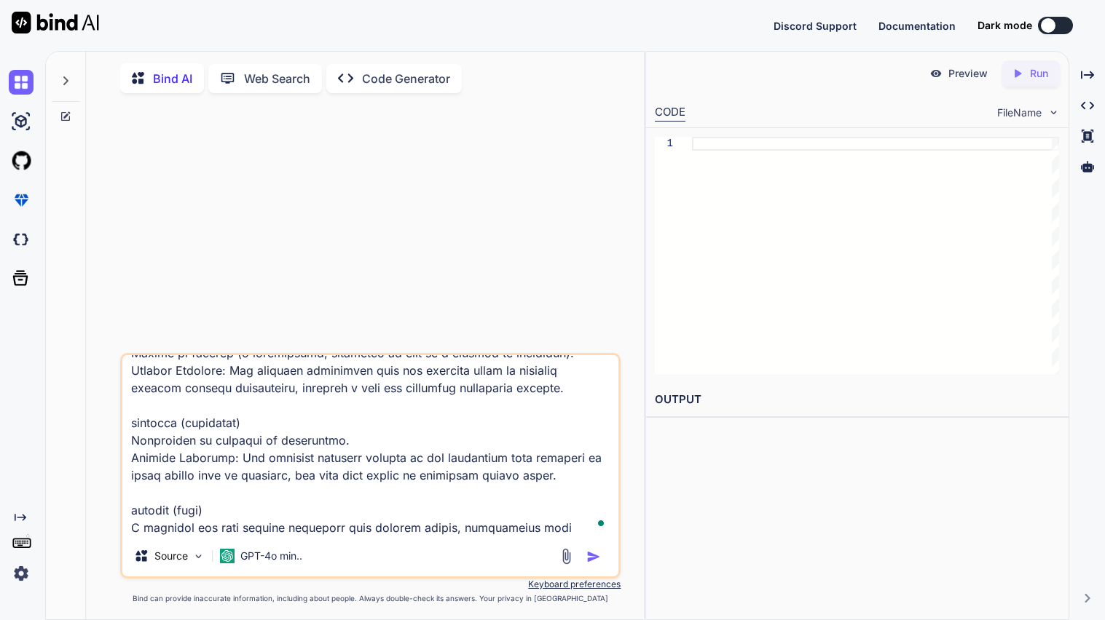
type textarea "x"
type textarea "use this promt Adapted Reading Passage The Intolerable Acts Following the Bosto…"
type textarea "x"
type textarea "use this promt Adapted Reading Passage The Intolerable Acts Following the Bosto…"
type textarea "x"
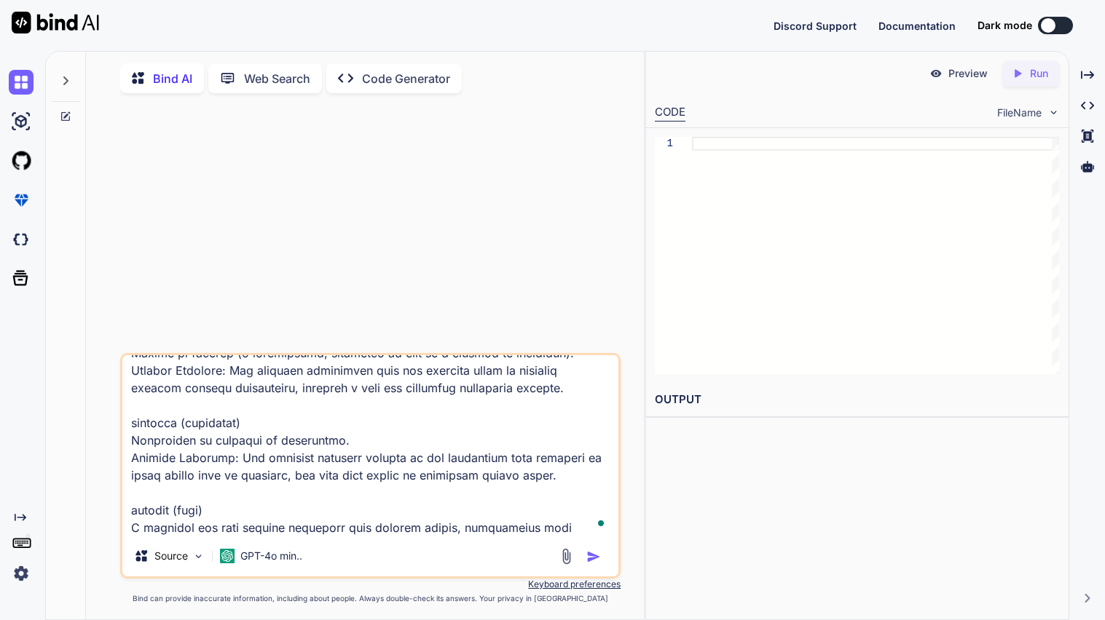
type textarea "use this promt Adapted Reading Passage The Intolerable Acts Following the Bosto…"
type textarea "x"
type textarea "use this promt Adapted Reading Passage The Intolerable Acts Following the Bosto…"
paste textarea "Explain the main goal of the Boston Port Act and how it was intended to achieve…"
type textarea "x"
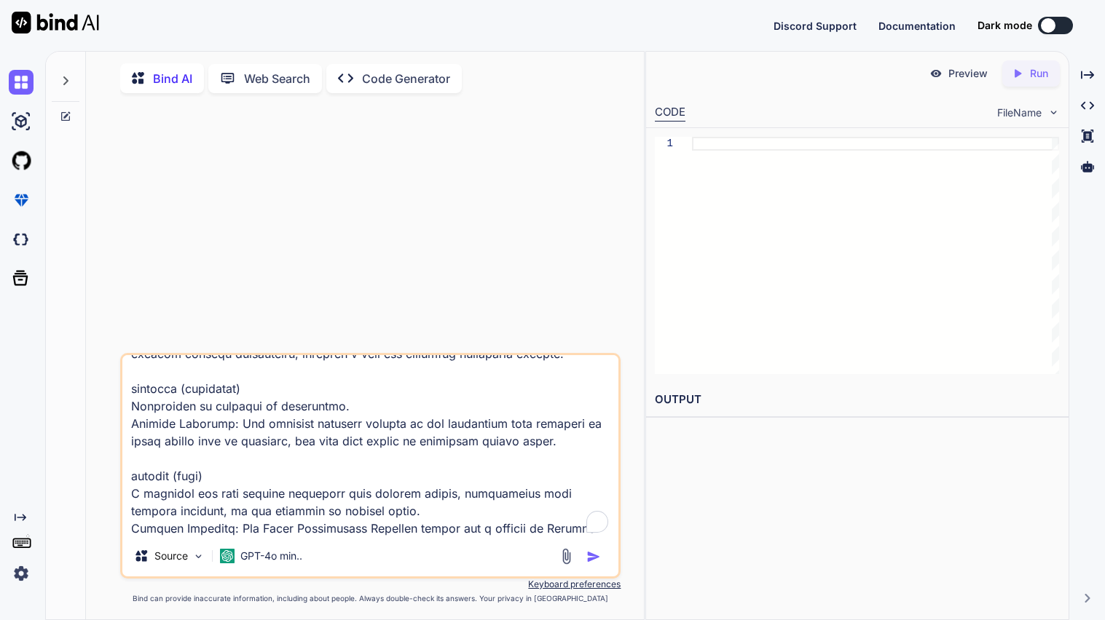
type textarea "use this promt Adapted Reading Passage The Intolerable Acts Following the Bosto…"
click at [591, 560] on img "button" at bounding box center [593, 557] width 15 height 15
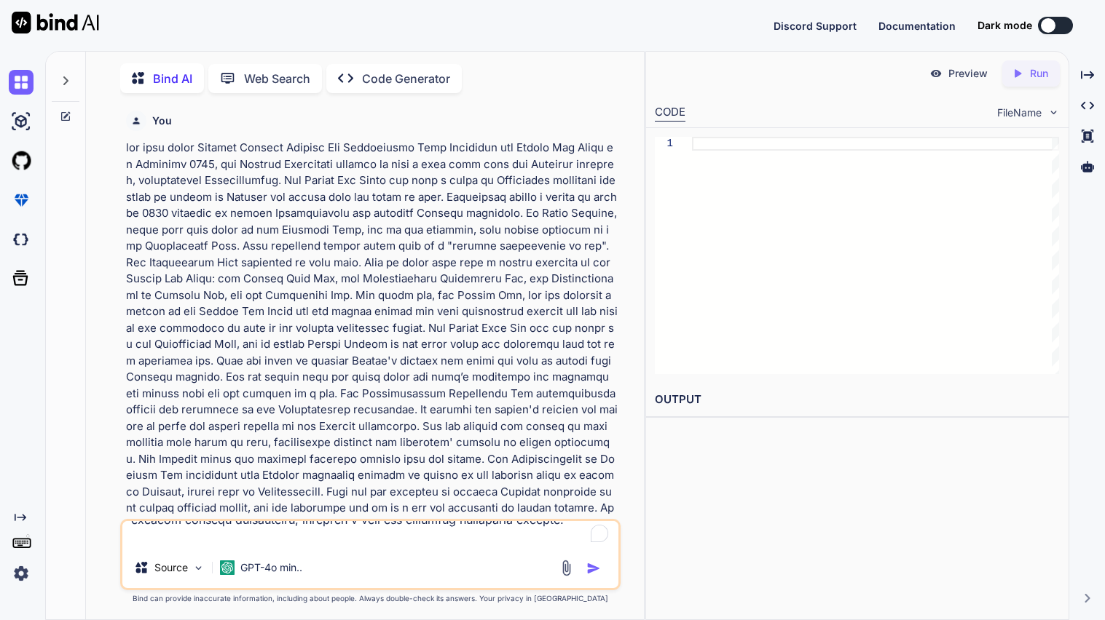
type textarea "x"
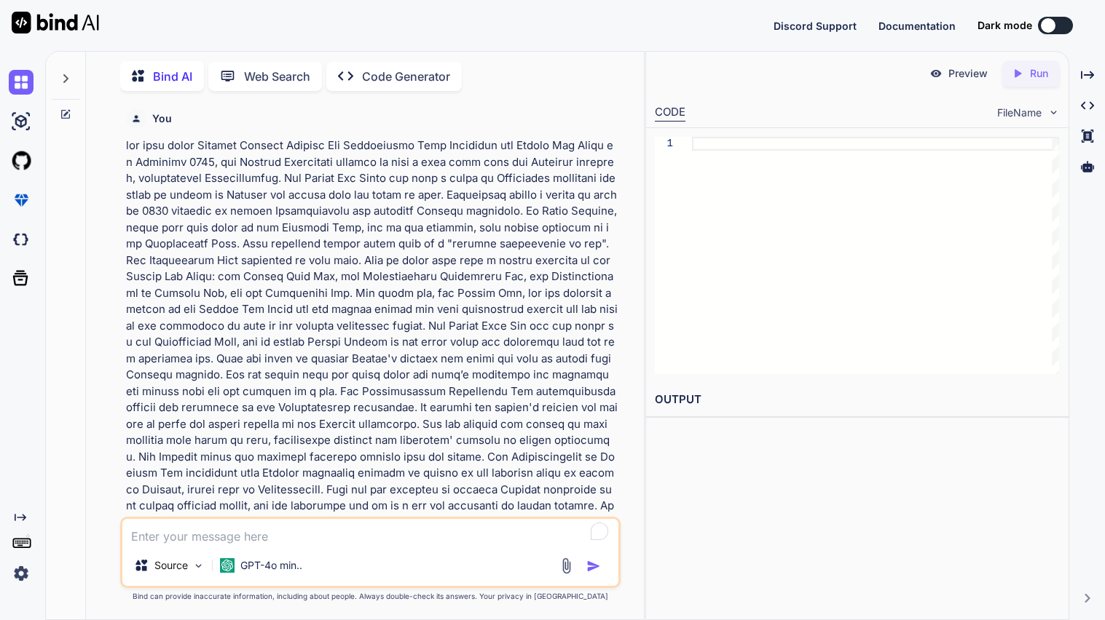
type textarea "x"
type textarea "use this promt Adapted Reading Passage The Intolerable Acts Following the Bosto…"
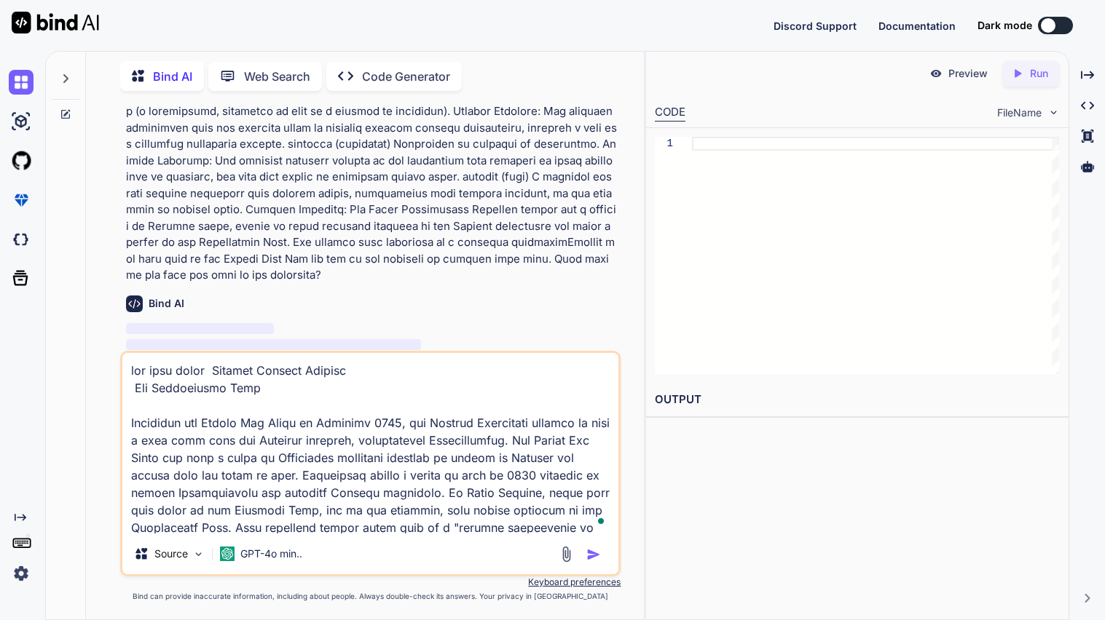
click at [327, 449] on textarea "To enrich screen reader interactions, please activate Accessibility in Grammarl…" at bounding box center [370, 443] width 496 height 181
type textarea "x"
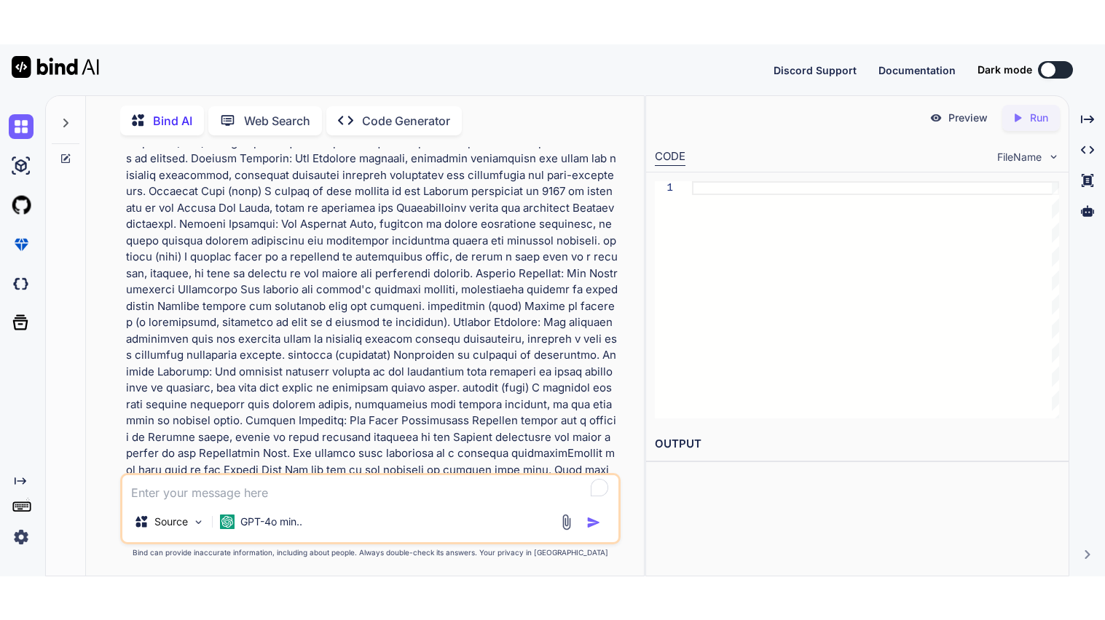
scroll to position [939, 0]
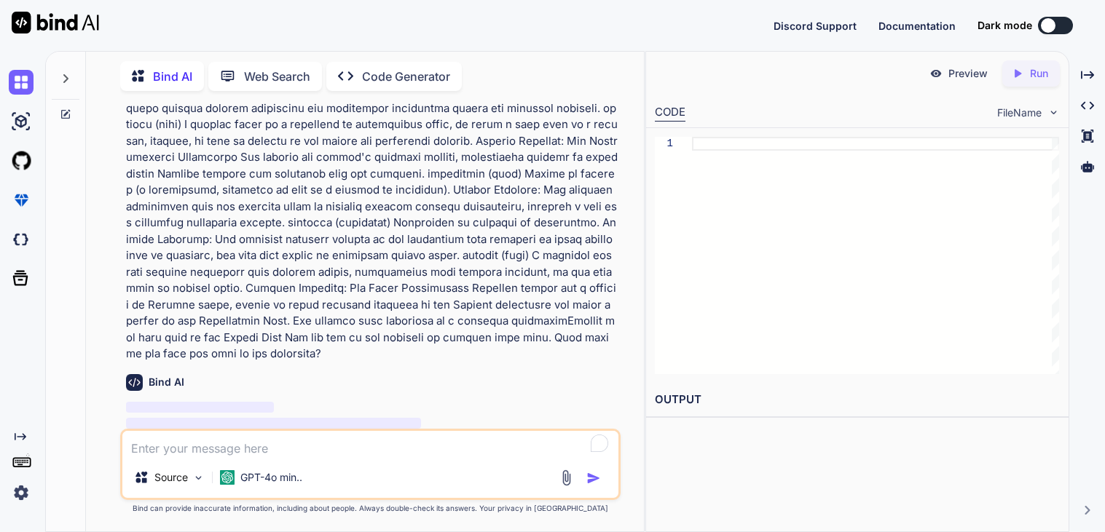
type textarea "x"
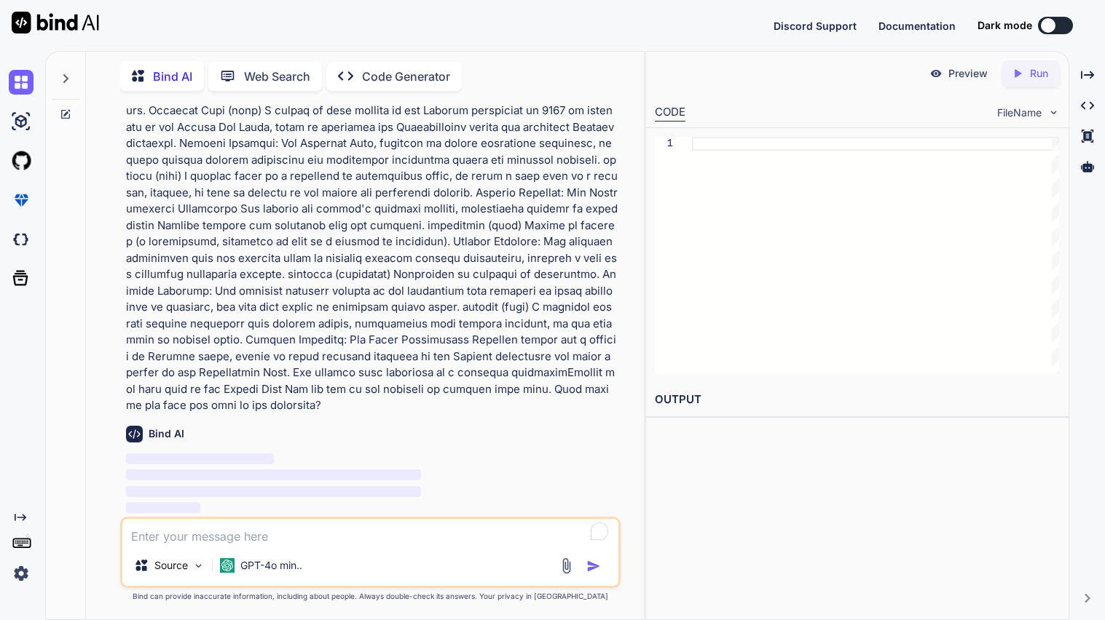
scroll to position [851, 0]
